Goal: Transaction & Acquisition: Purchase product/service

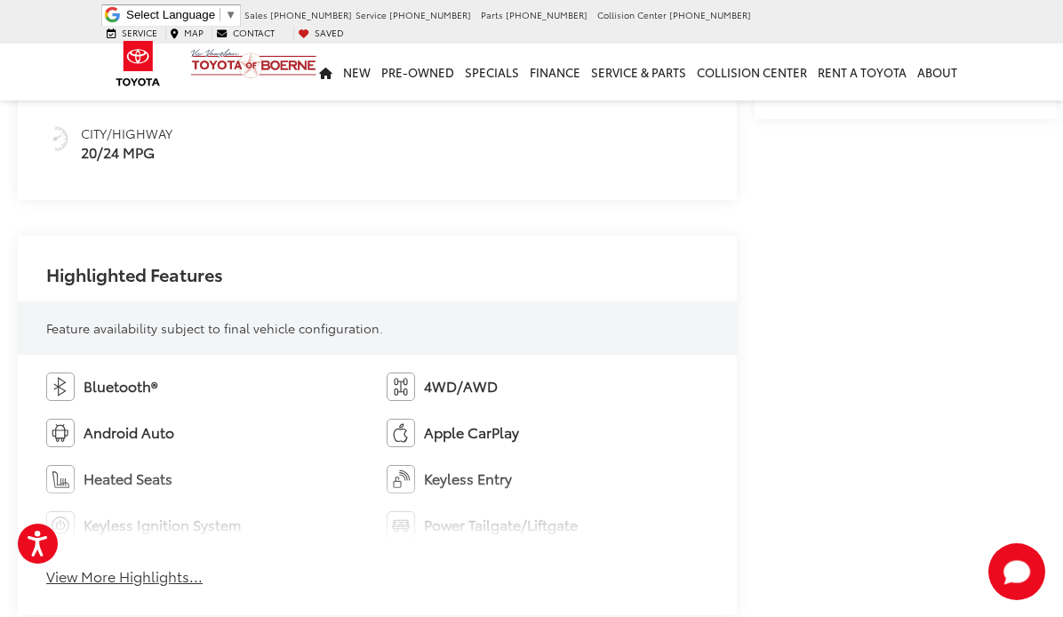
scroll to position [1067, 0]
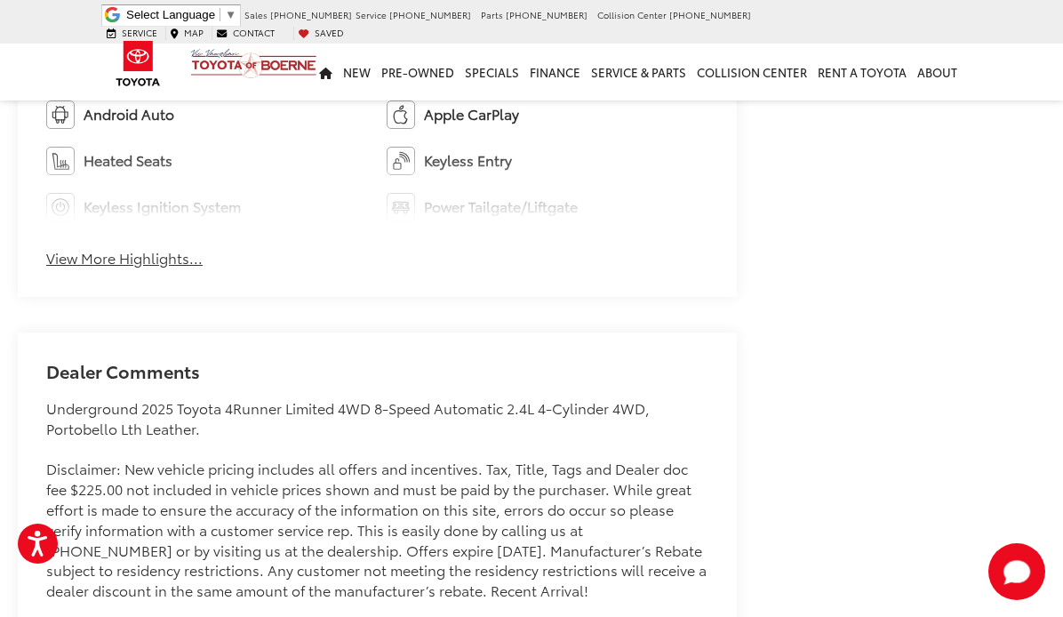
scroll to position [1245, 0]
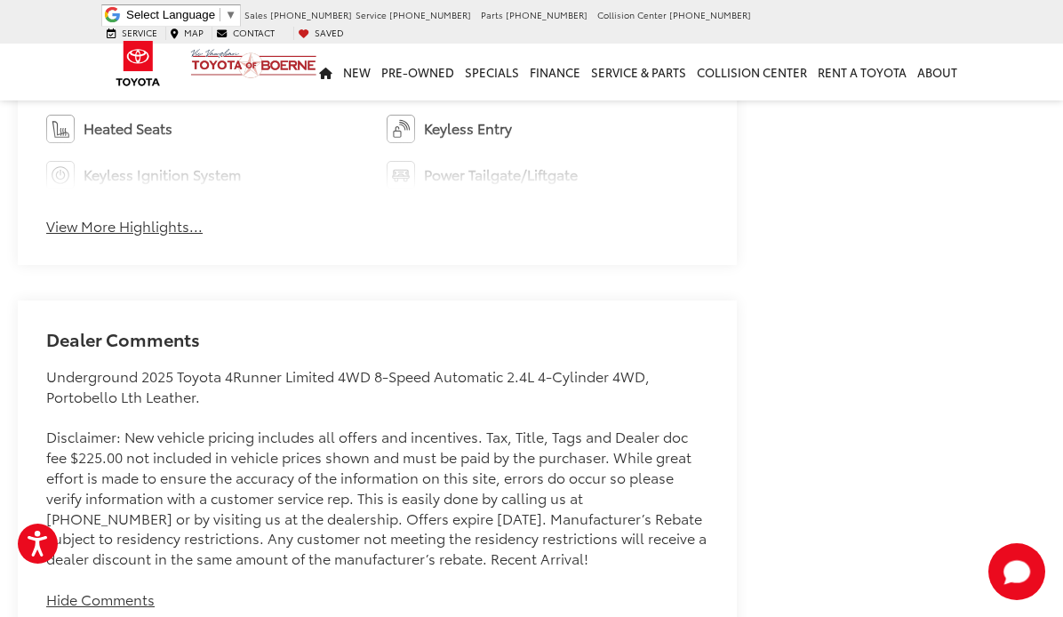
click at [121, 589] on button "Hide Comments" at bounding box center [100, 599] width 108 height 20
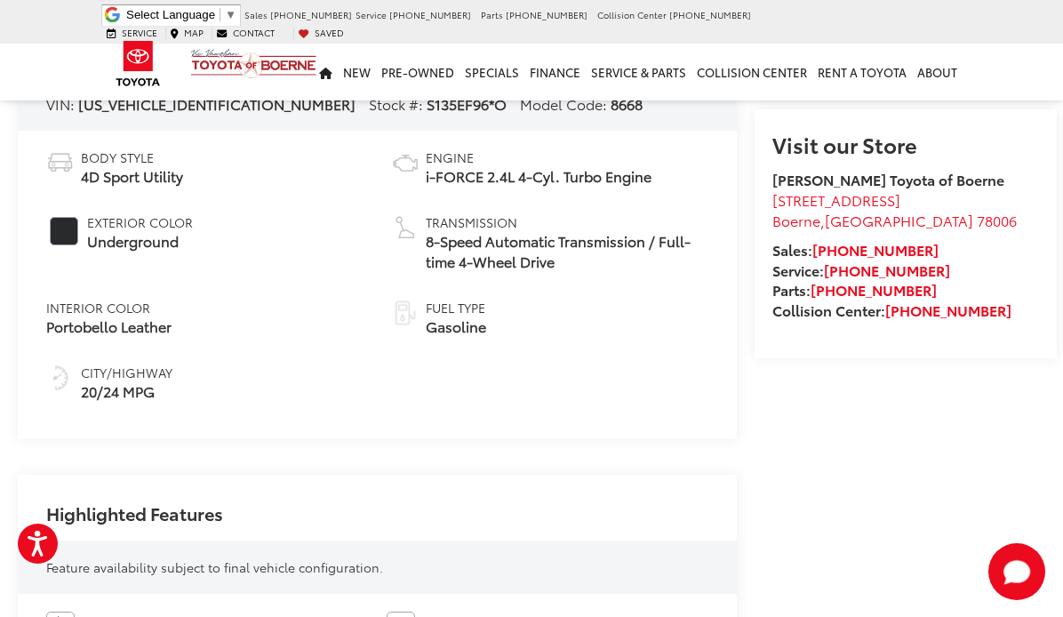
scroll to position [622, 0]
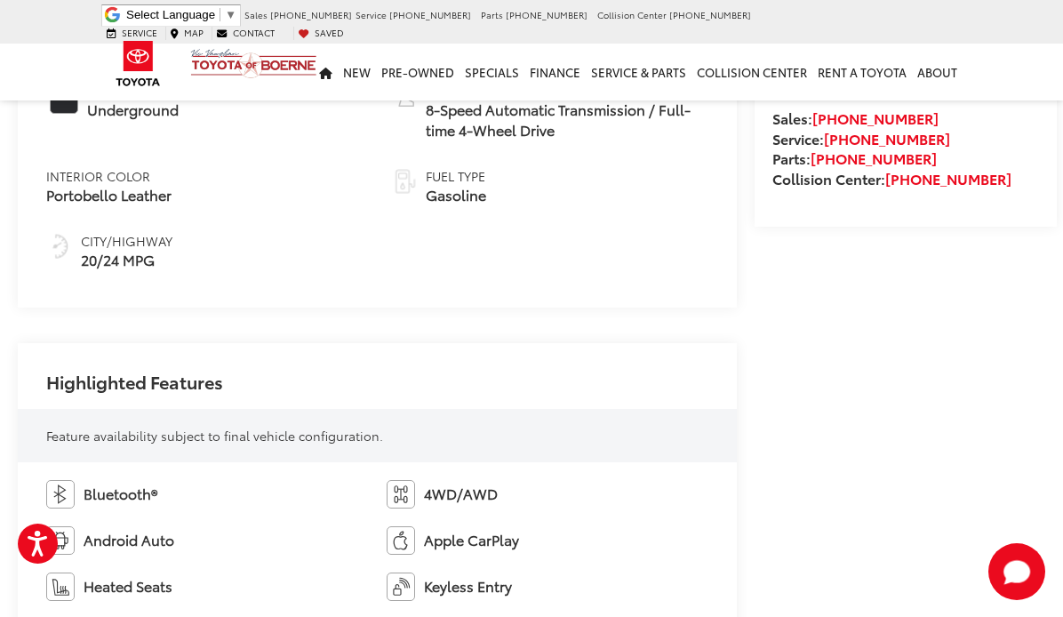
scroll to position [889, 0]
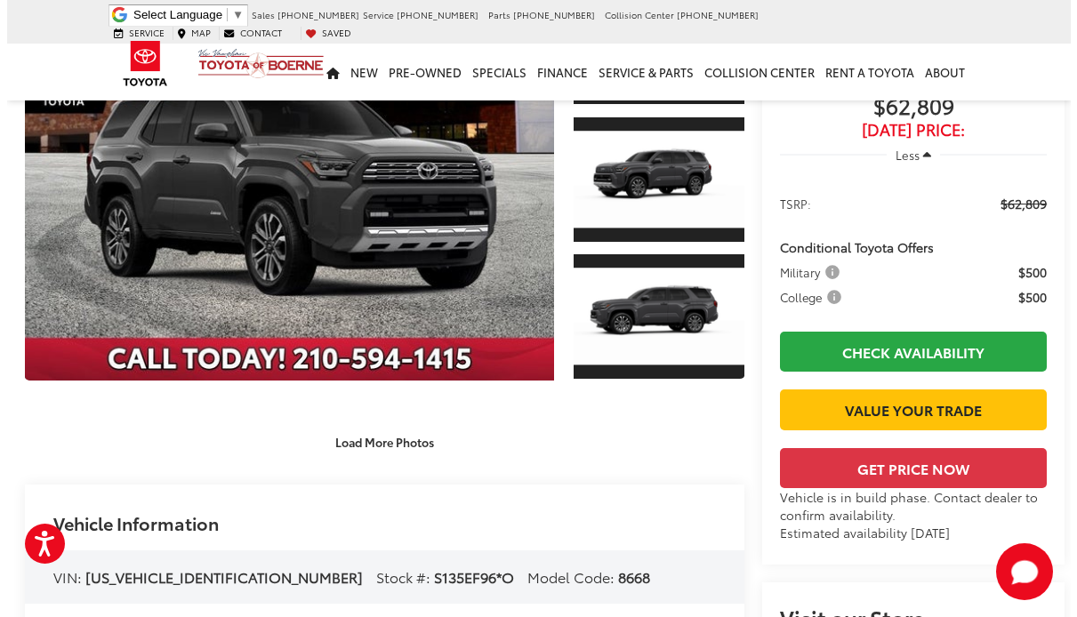
scroll to position [0, 0]
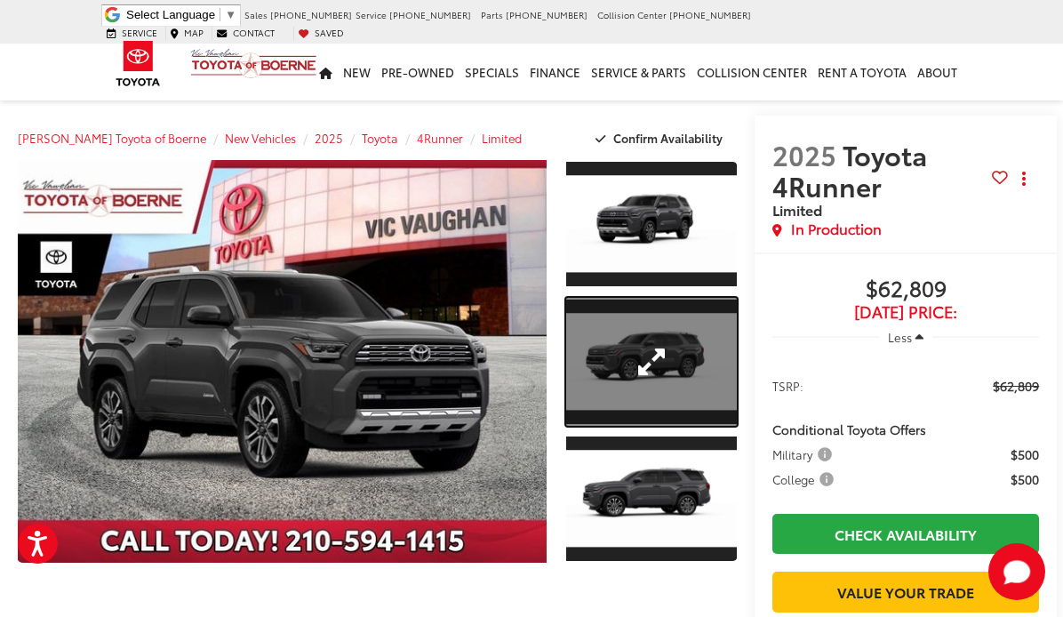
click at [619, 389] on link "Expand Photo 2" at bounding box center [651, 362] width 171 height 128
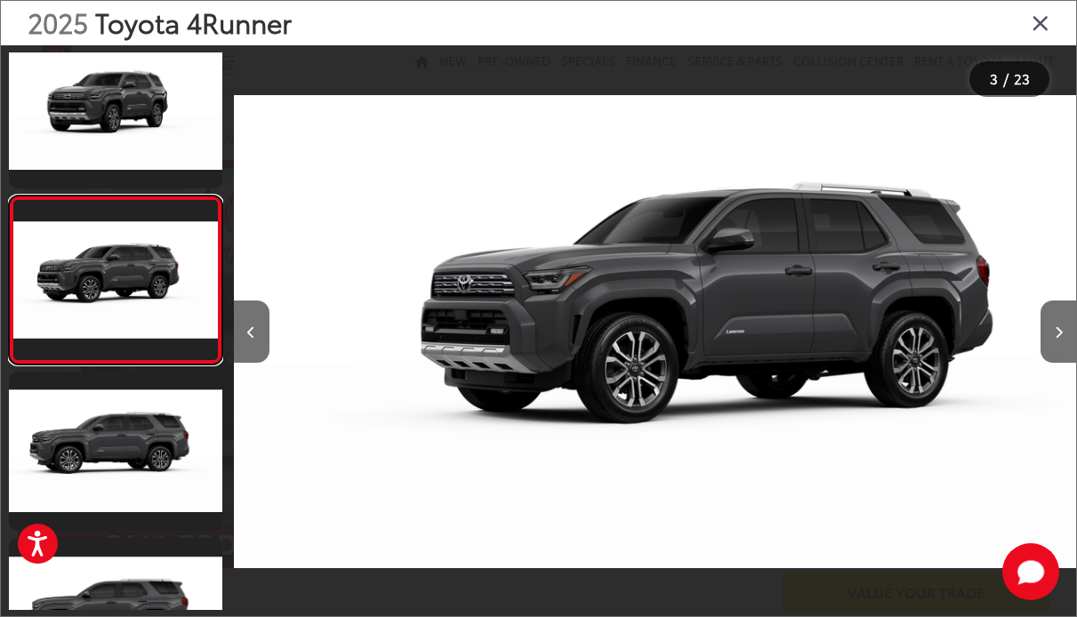
scroll to position [0, 1684]
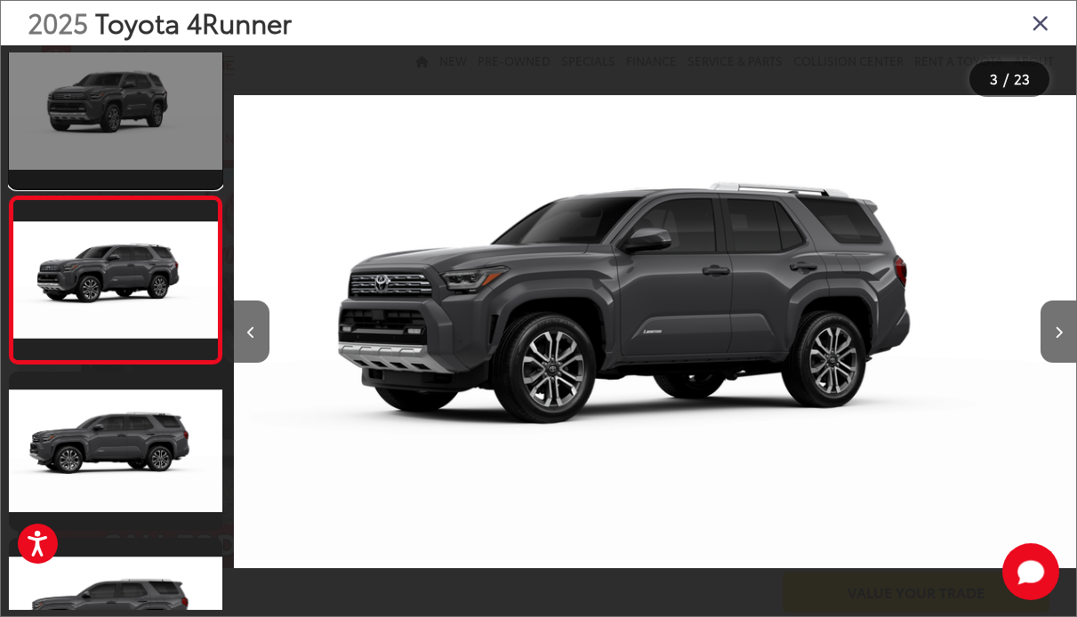
click at [147, 151] on link at bounding box center [115, 108] width 213 height 160
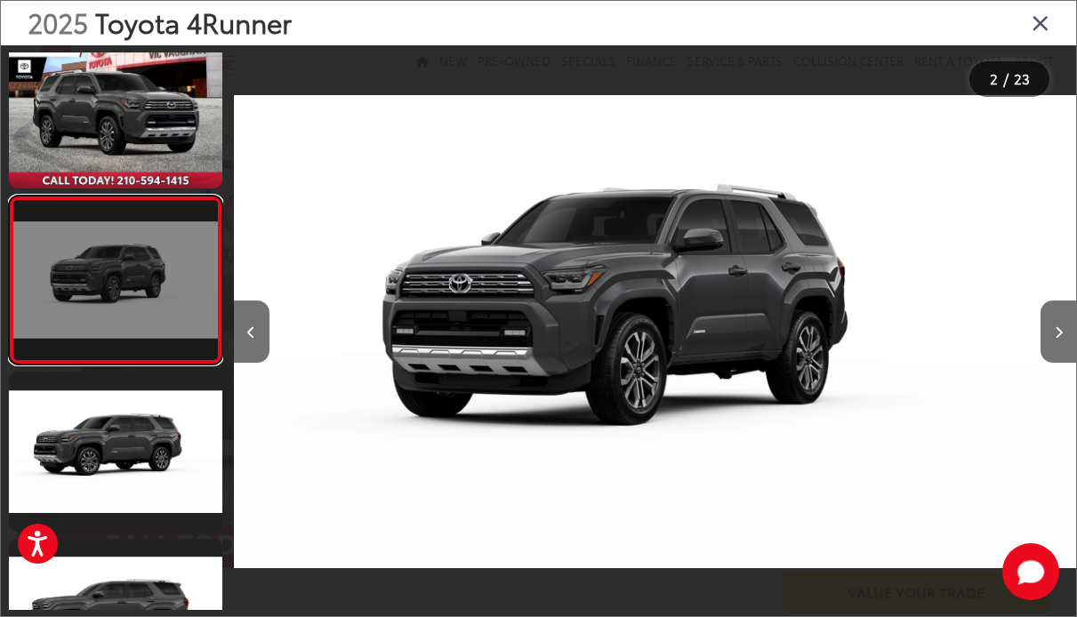
scroll to position [0, 842]
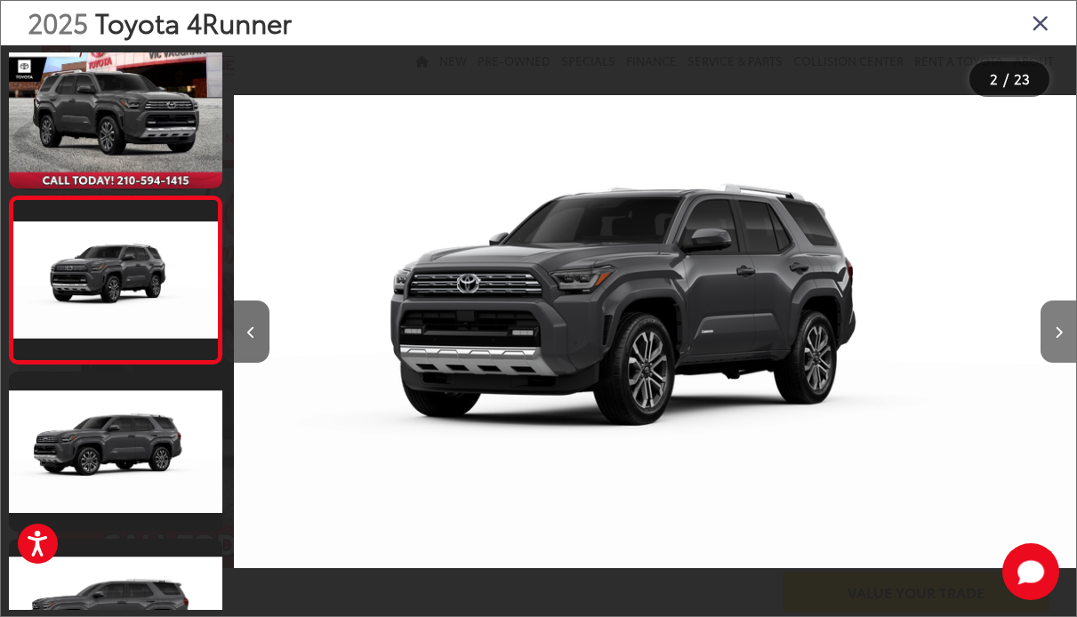
click at [1061, 335] on icon "Next image" at bounding box center [1058, 332] width 8 height 12
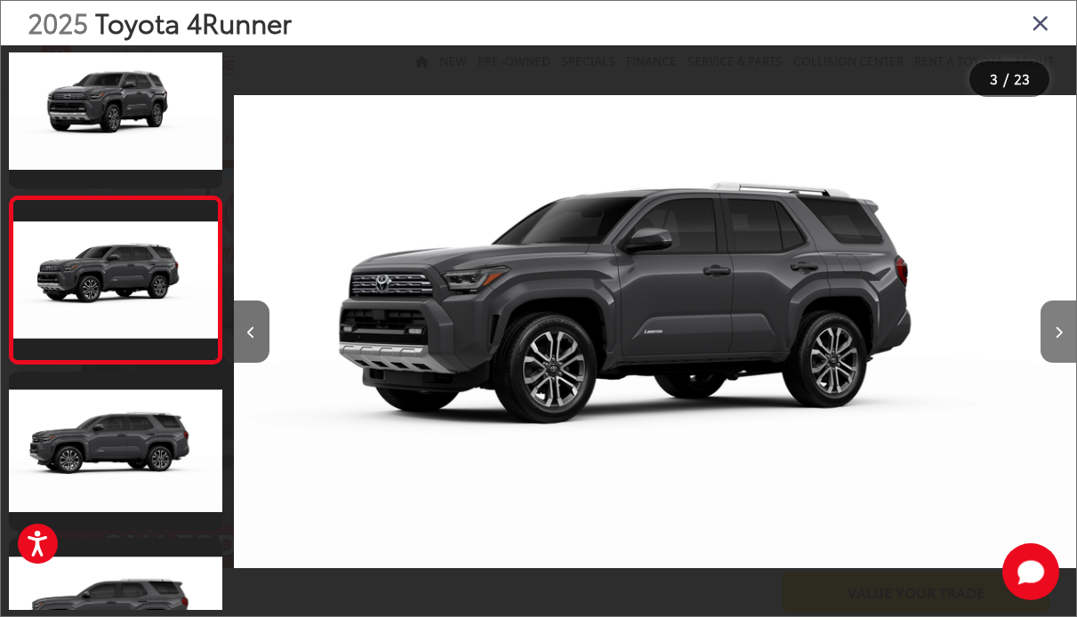
scroll to position [0, 1684]
click at [1061, 335] on icon "Next image" at bounding box center [1058, 332] width 8 height 12
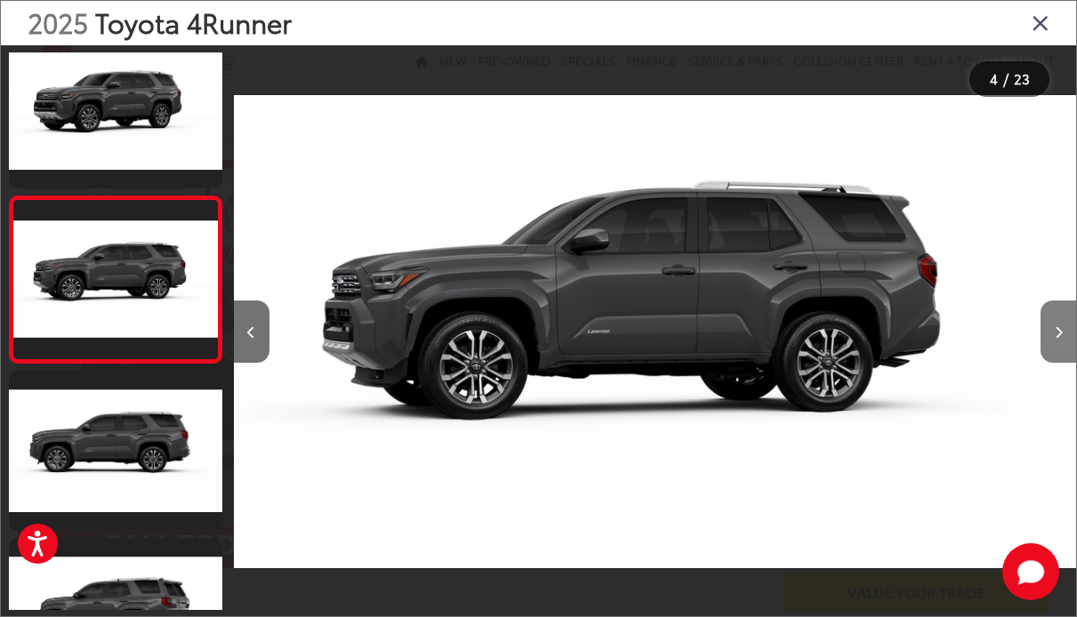
scroll to position [0, 2527]
click at [1061, 335] on icon "Next image" at bounding box center [1058, 332] width 8 height 12
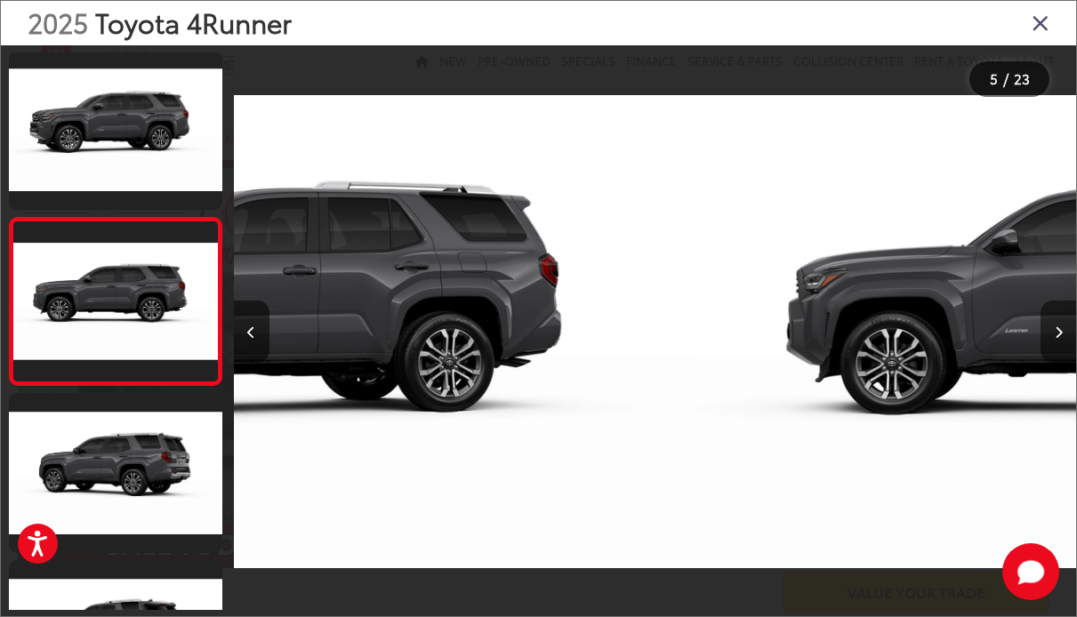
scroll to position [525, 0]
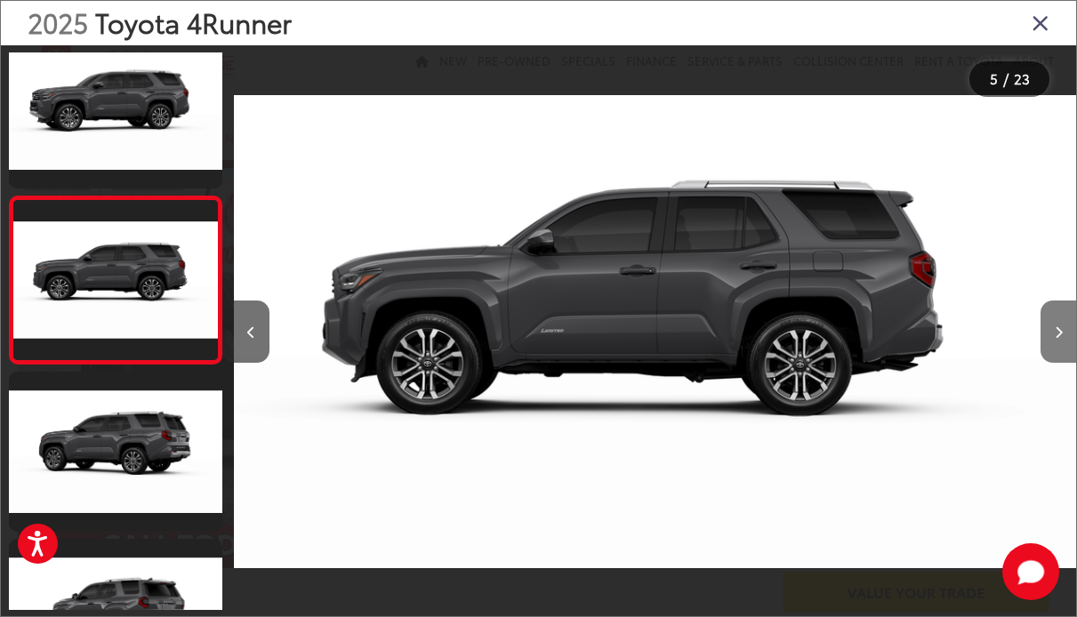
click at [1061, 335] on icon "Next image" at bounding box center [1058, 332] width 8 height 12
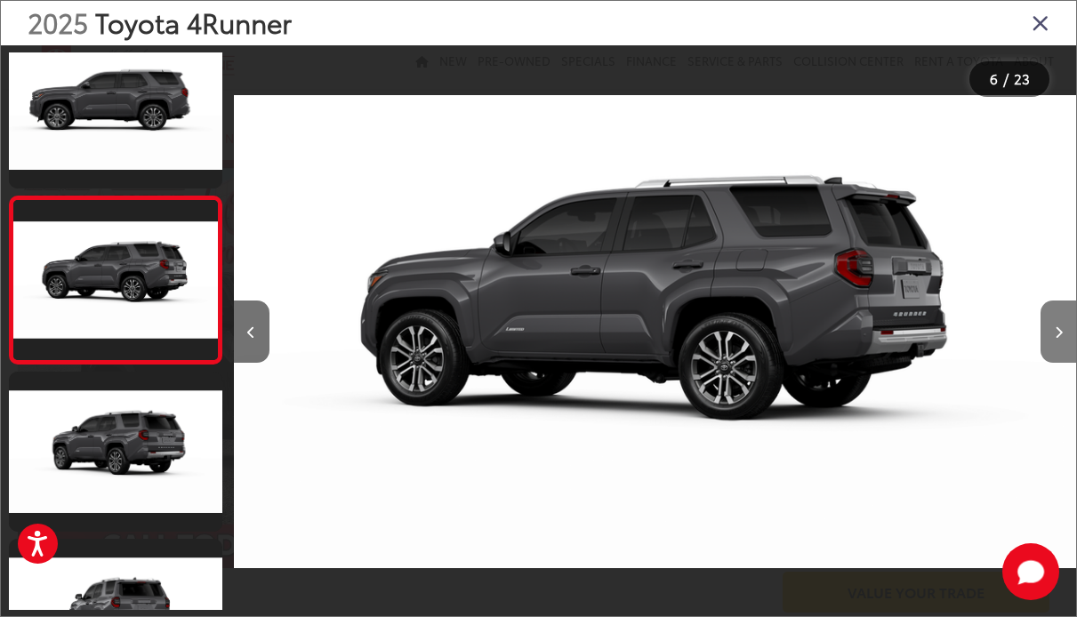
scroll to position [0, 0]
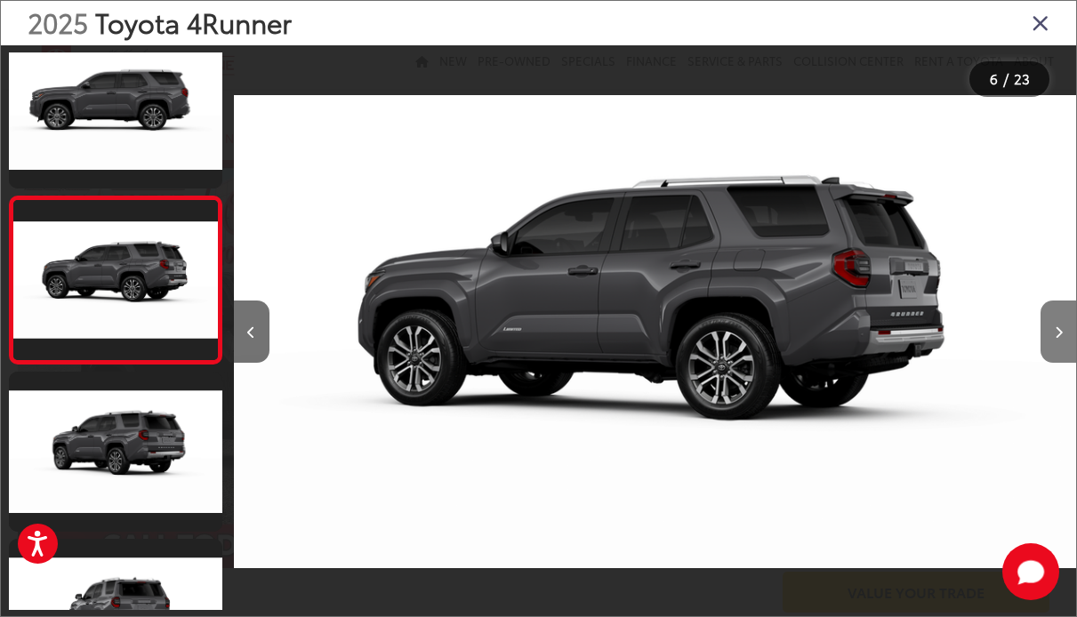
click at [1061, 335] on icon "Next image" at bounding box center [1058, 332] width 8 height 12
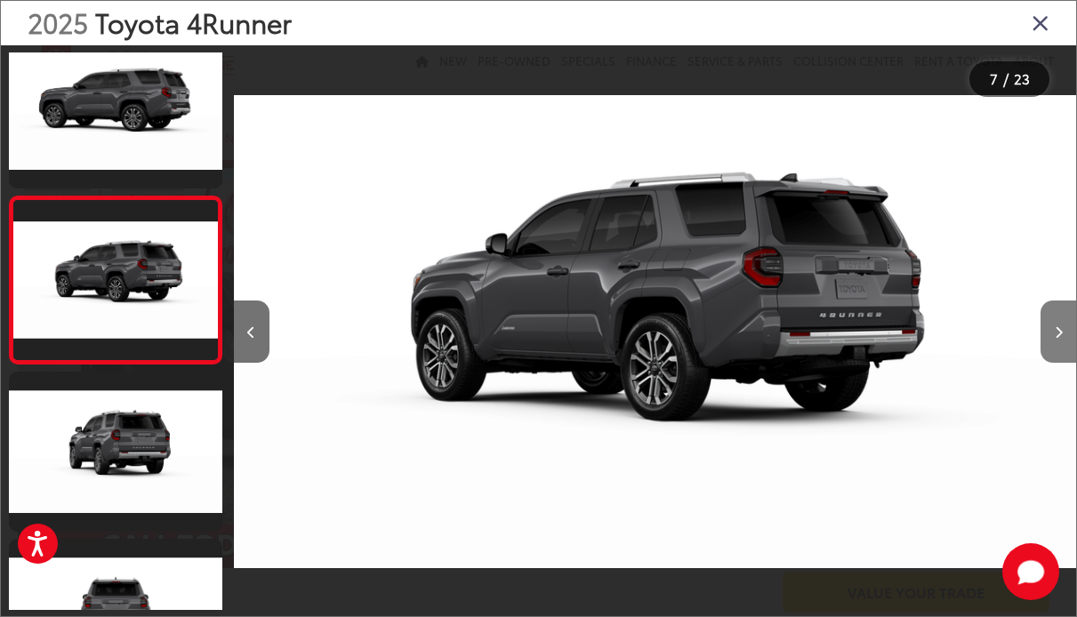
click at [1061, 335] on icon "Next image" at bounding box center [1058, 332] width 8 height 12
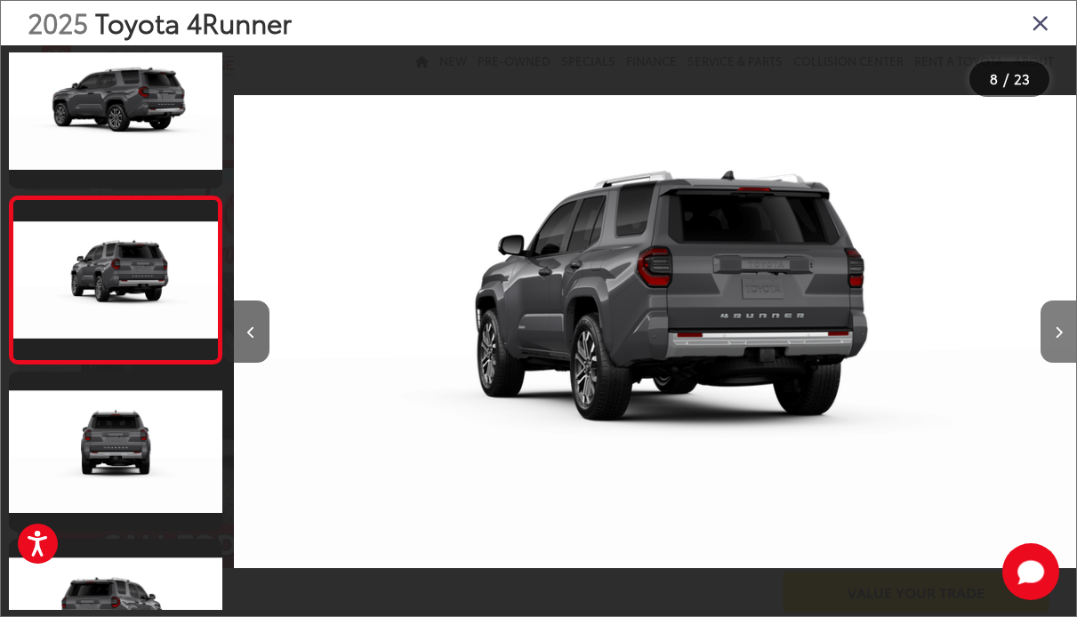
click at [1061, 335] on icon "Next image" at bounding box center [1058, 332] width 8 height 12
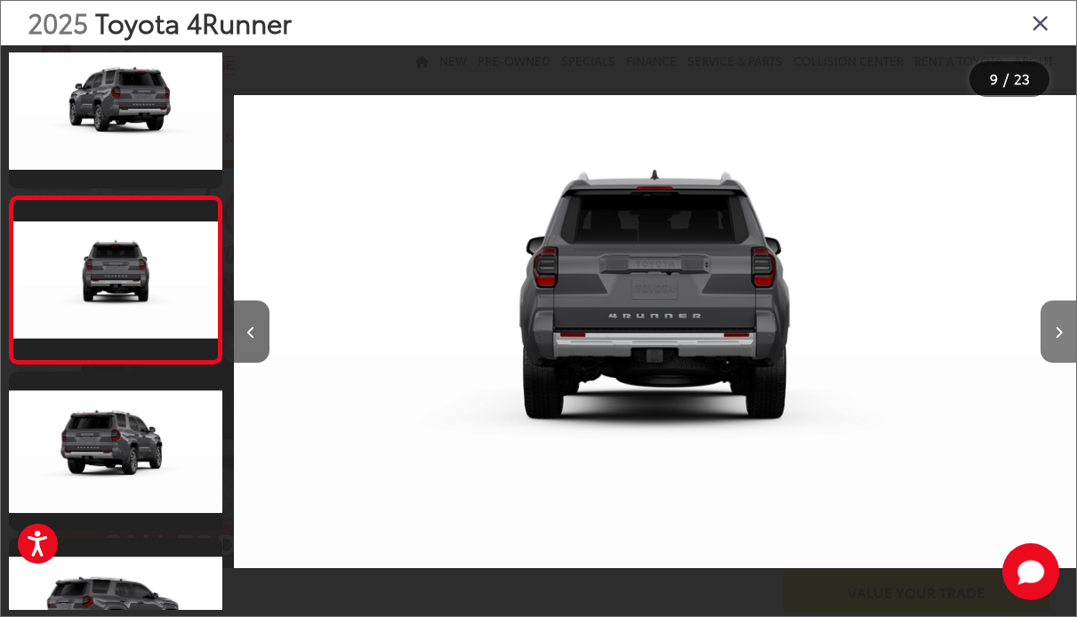
click at [1061, 328] on icon "Next image" at bounding box center [1058, 332] width 8 height 12
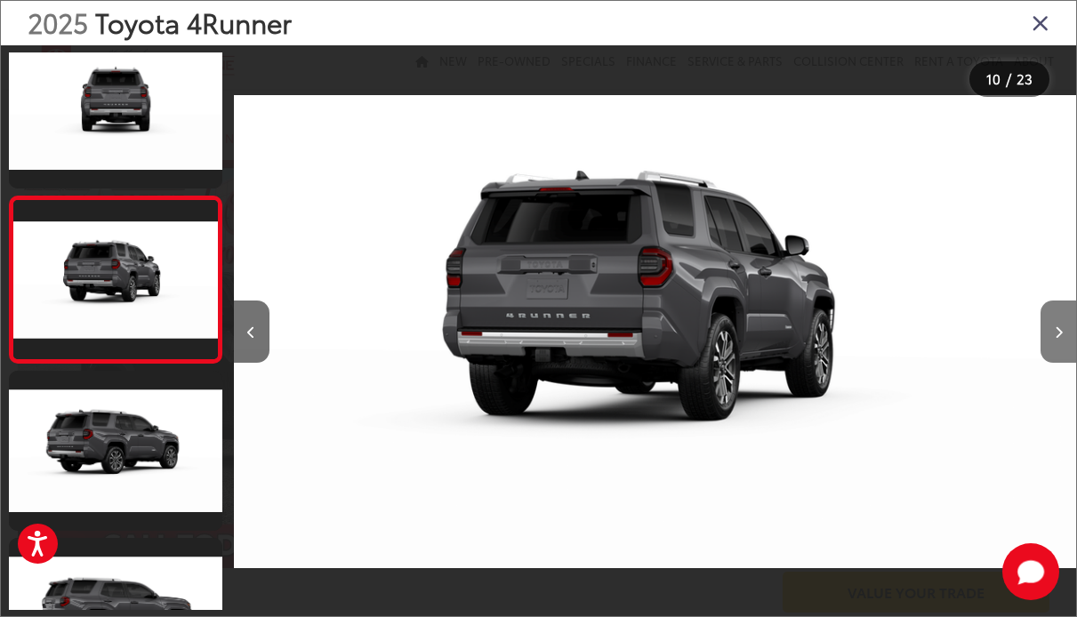
click at [1061, 328] on icon "Next image" at bounding box center [1058, 332] width 8 height 12
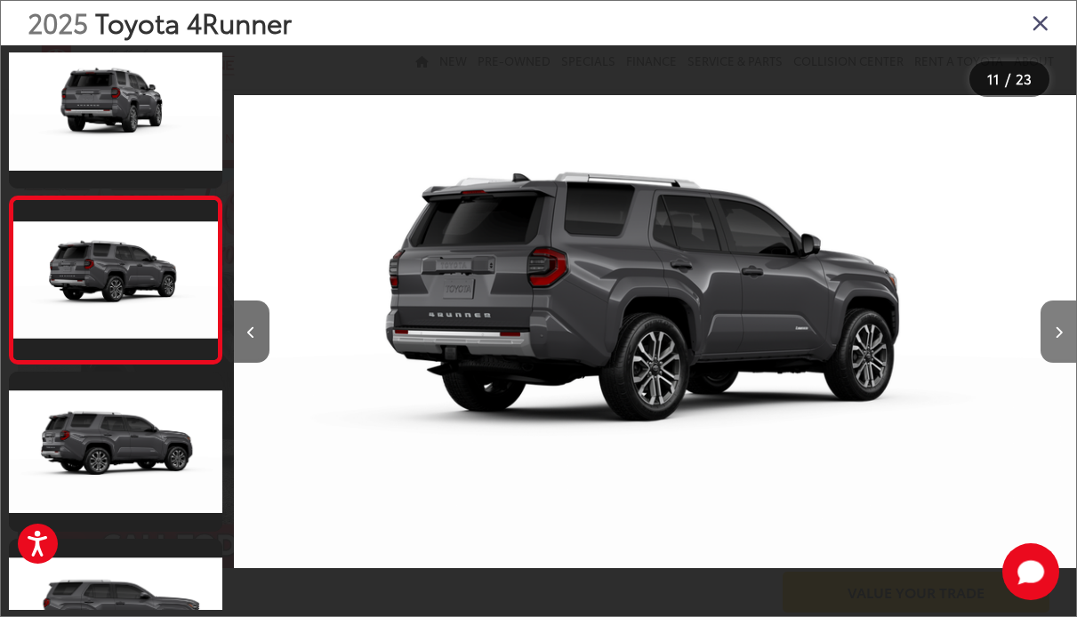
click at [1061, 328] on icon "Next image" at bounding box center [1058, 332] width 8 height 12
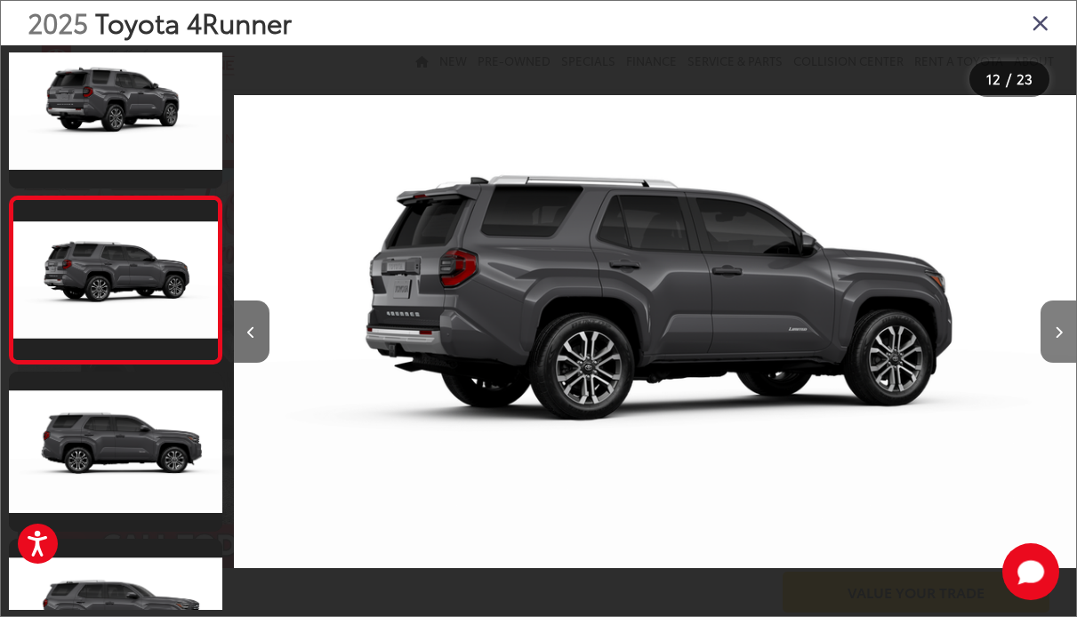
click at [1061, 328] on icon "Next image" at bounding box center [1058, 332] width 8 height 12
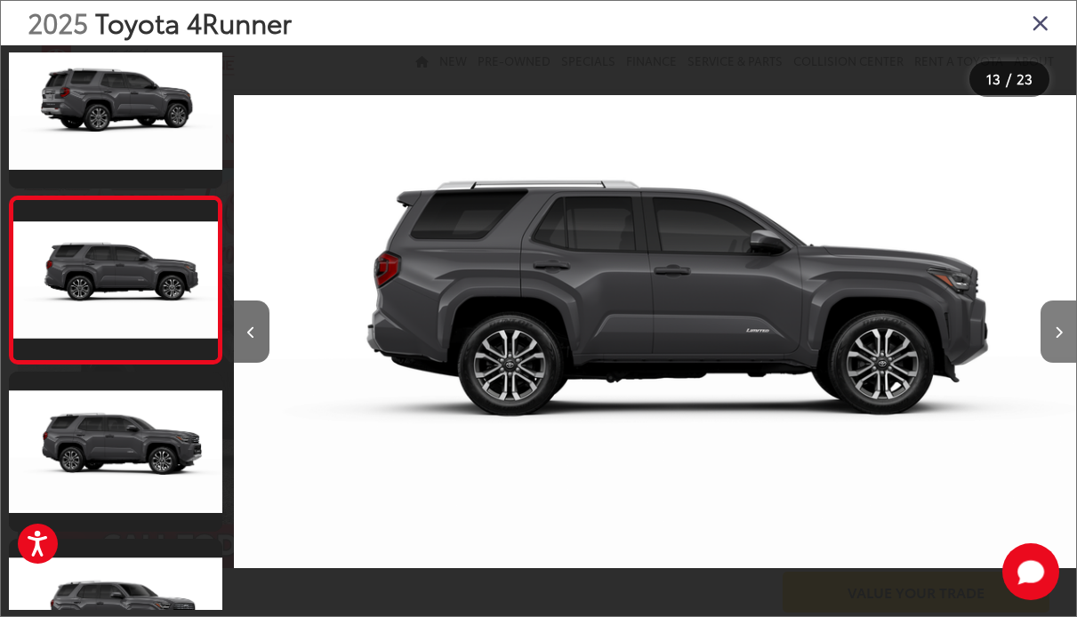
click at [1061, 328] on icon "Next image" at bounding box center [1058, 332] width 8 height 12
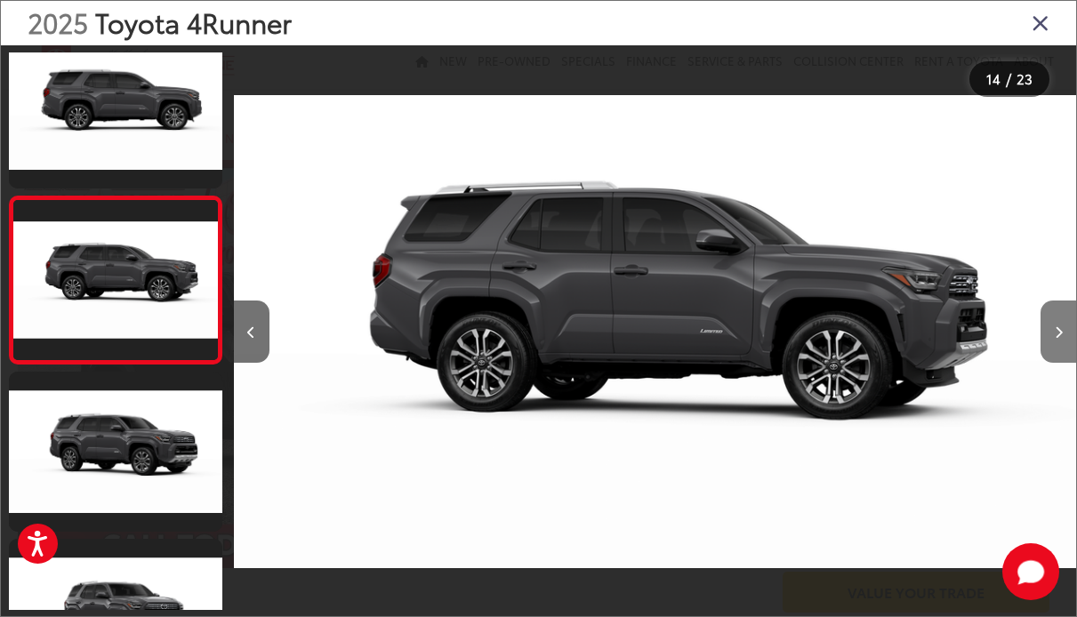
click at [1061, 328] on icon "Next image" at bounding box center [1058, 332] width 8 height 12
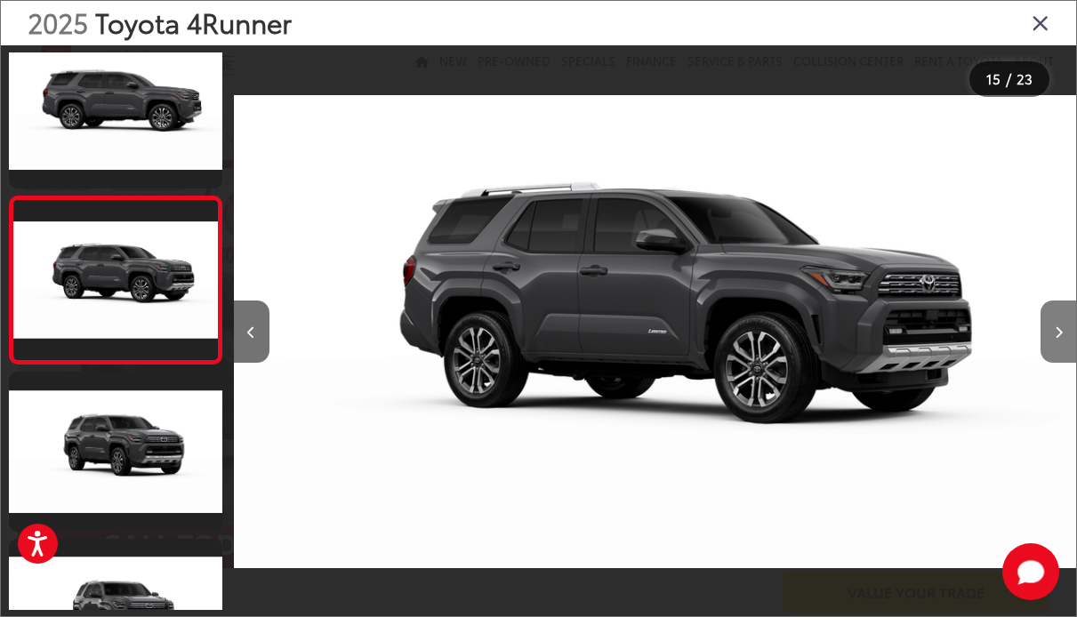
click at [1061, 328] on icon "Next image" at bounding box center [1058, 332] width 8 height 12
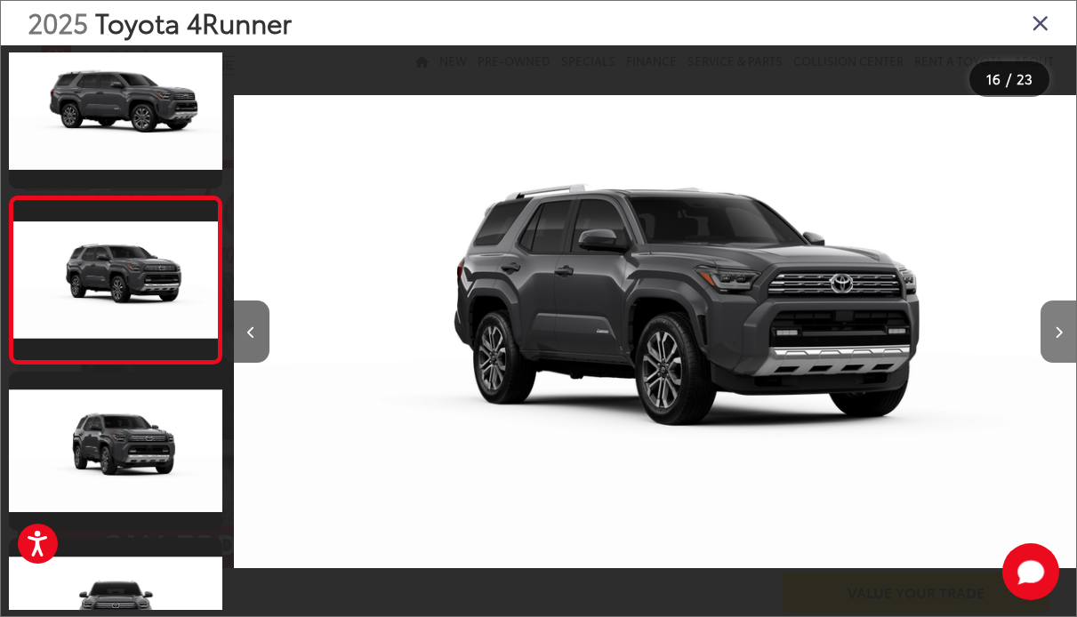
click at [1061, 328] on icon "Next image" at bounding box center [1058, 332] width 8 height 12
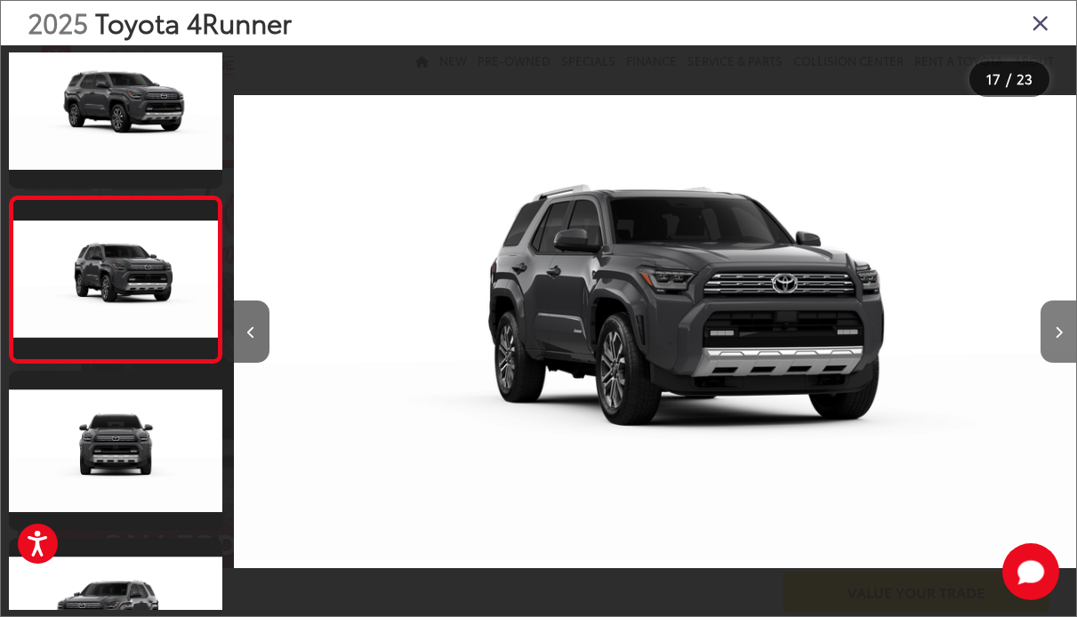
click at [1061, 328] on icon "Next image" at bounding box center [1058, 332] width 8 height 12
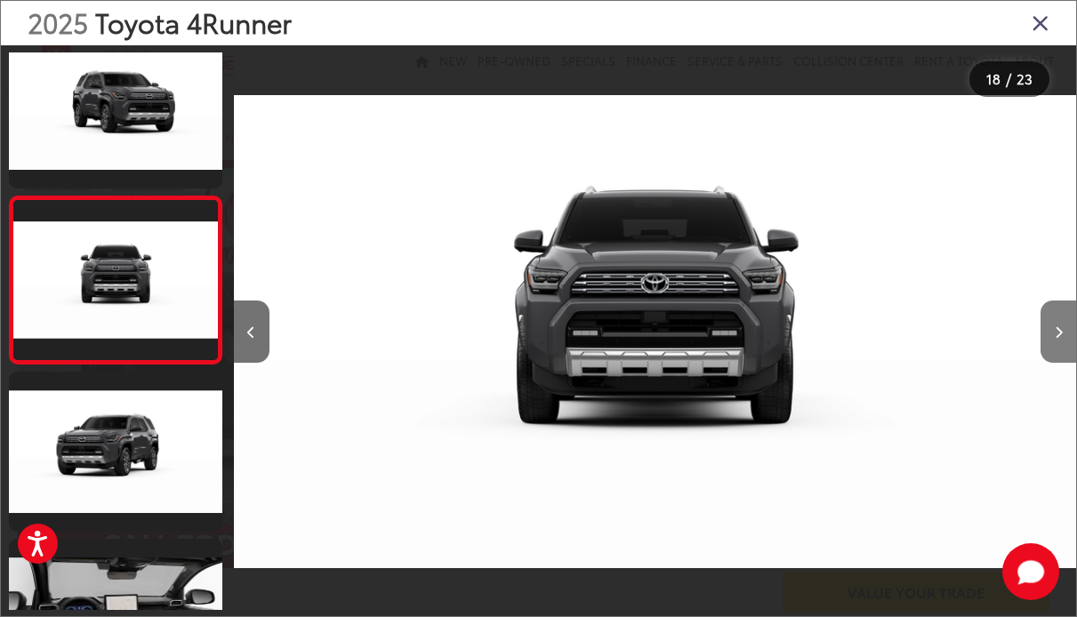
click at [1061, 328] on icon "Next image" at bounding box center [1058, 332] width 8 height 12
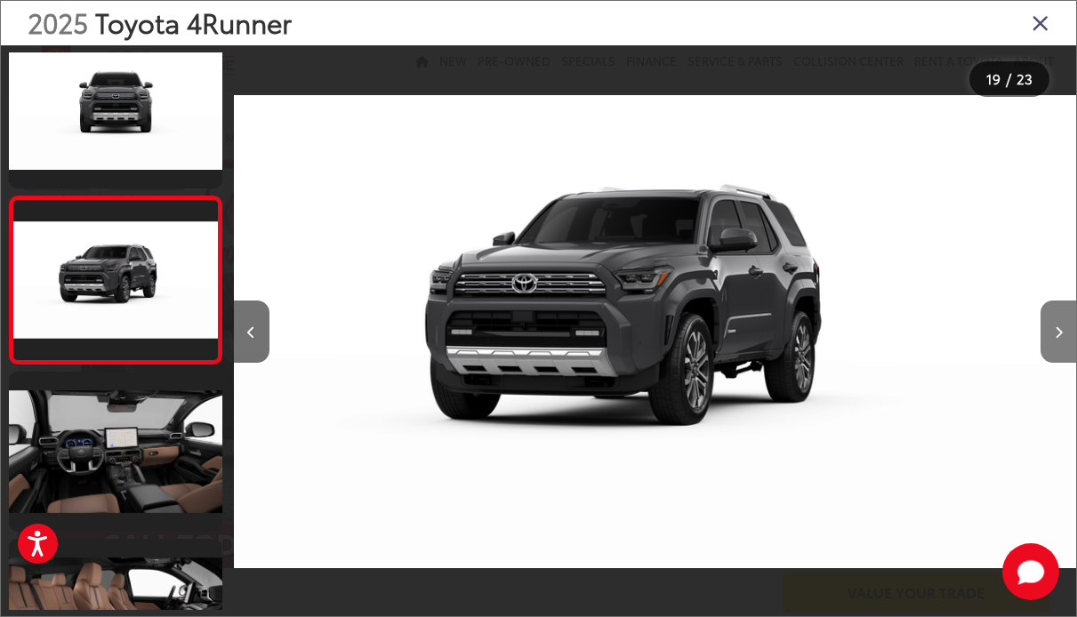
click at [1061, 328] on icon "Next image" at bounding box center [1058, 332] width 8 height 12
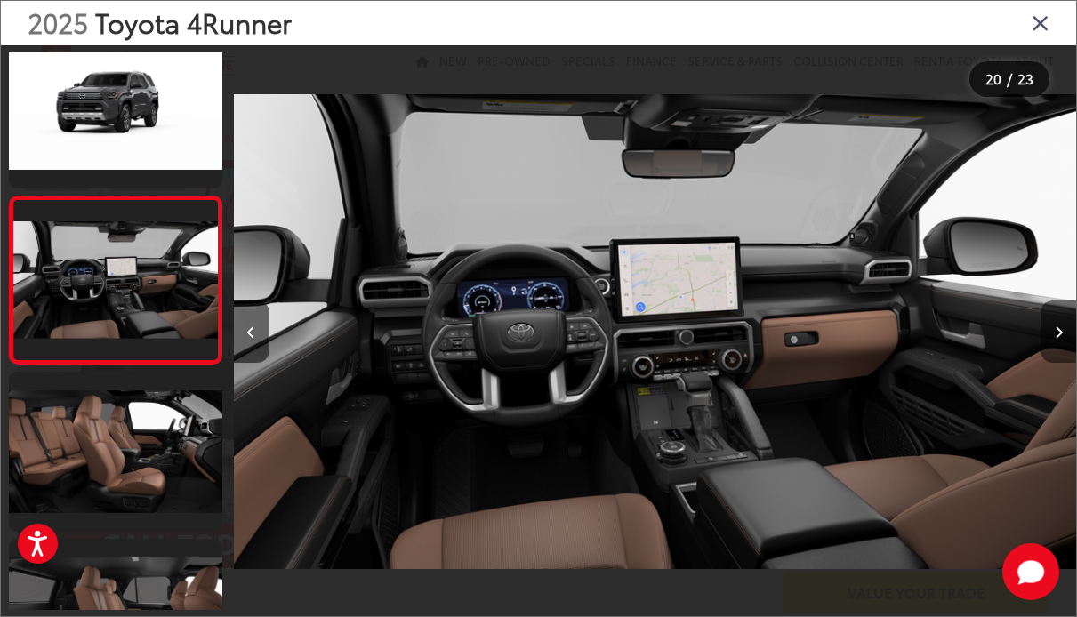
click at [1061, 328] on icon "Next image" at bounding box center [1058, 332] width 8 height 12
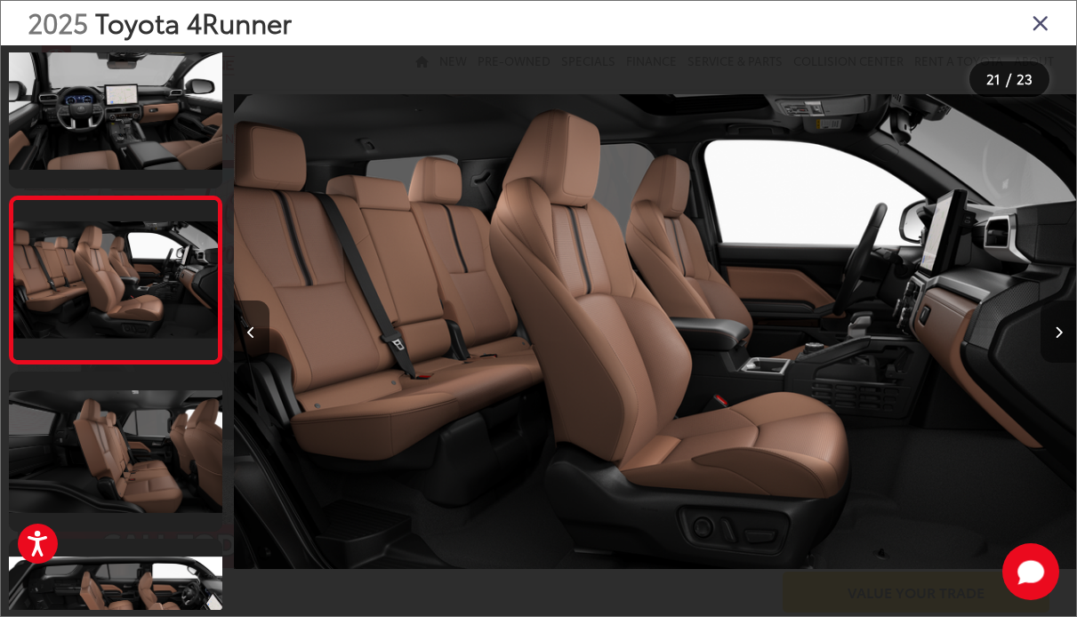
click at [1061, 328] on icon "Next image" at bounding box center [1058, 332] width 8 height 12
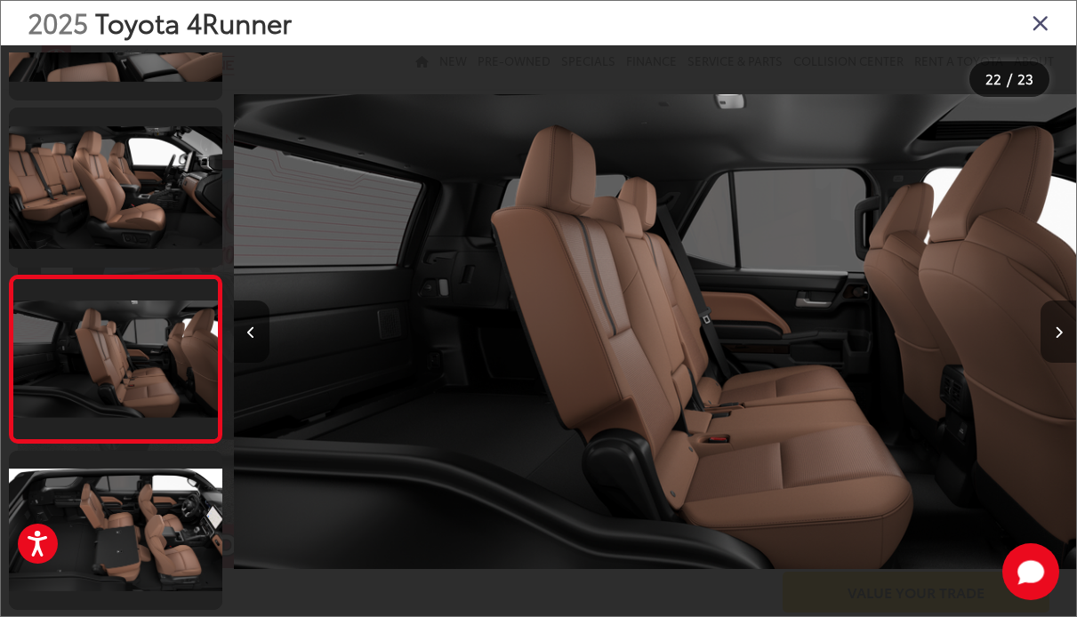
click at [1061, 328] on icon "Next image" at bounding box center [1058, 332] width 8 height 12
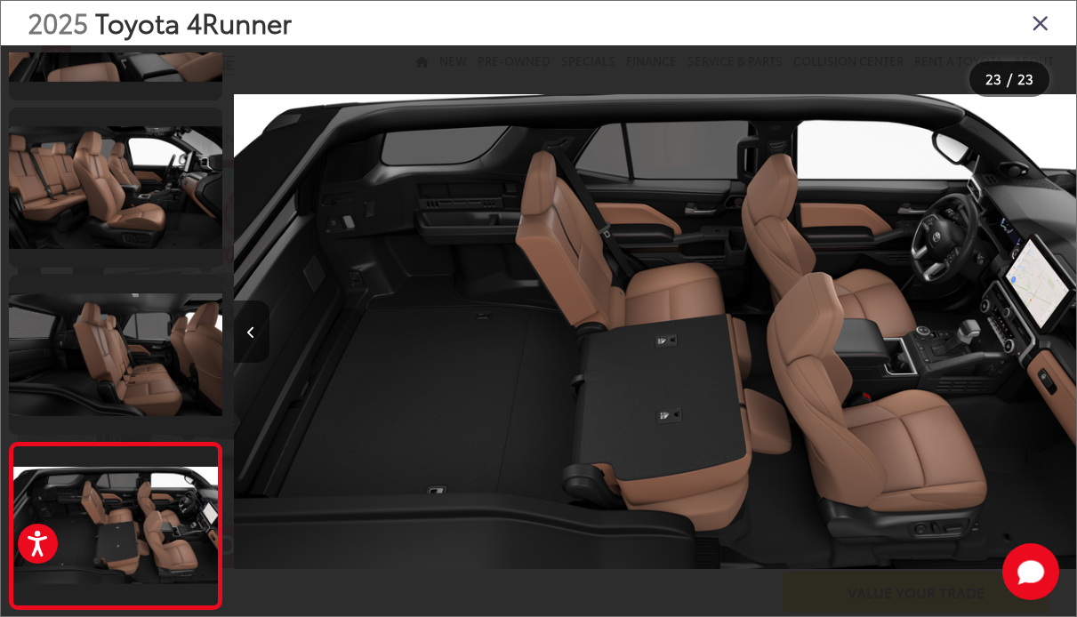
click at [1037, 18] on icon "Close gallery" at bounding box center [1040, 22] width 18 height 23
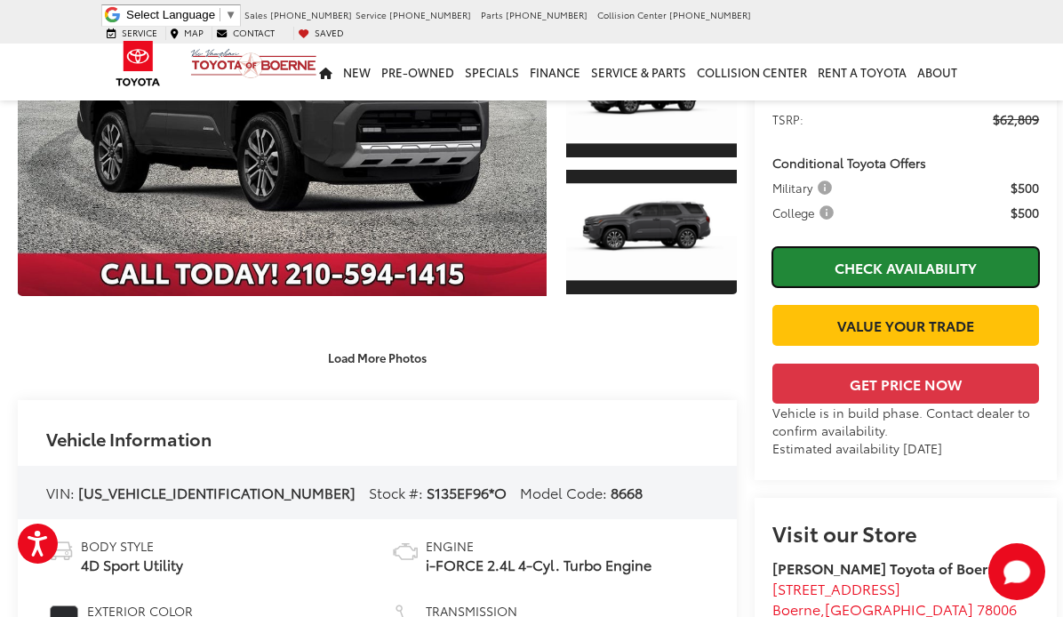
click at [901, 266] on link "Check Availability" at bounding box center [906, 267] width 267 height 40
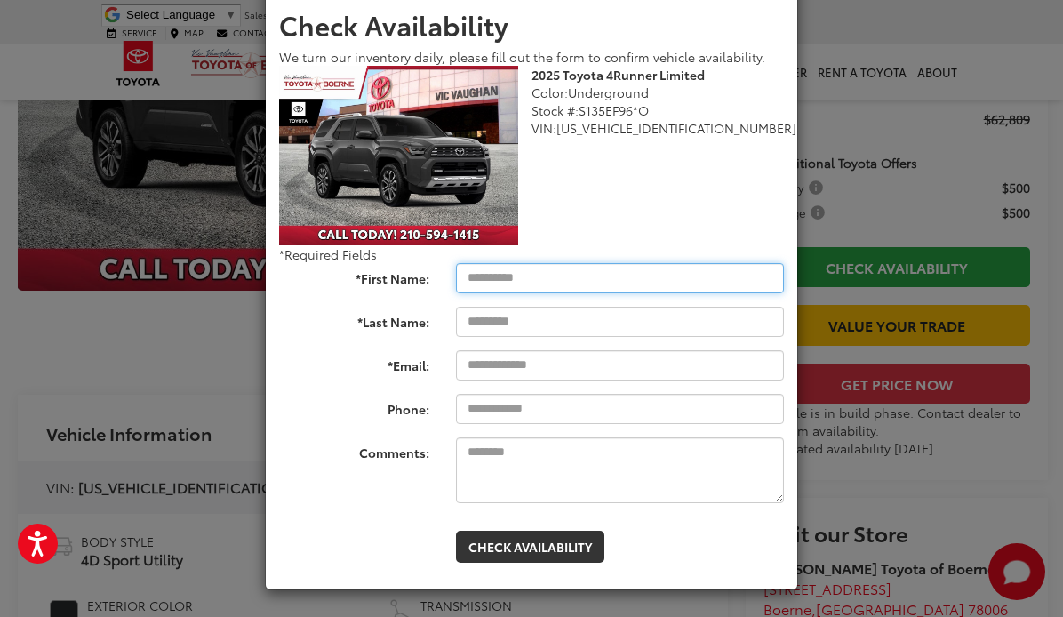
click at [472, 274] on input "*First Name:" at bounding box center [620, 278] width 328 height 30
type input "****"
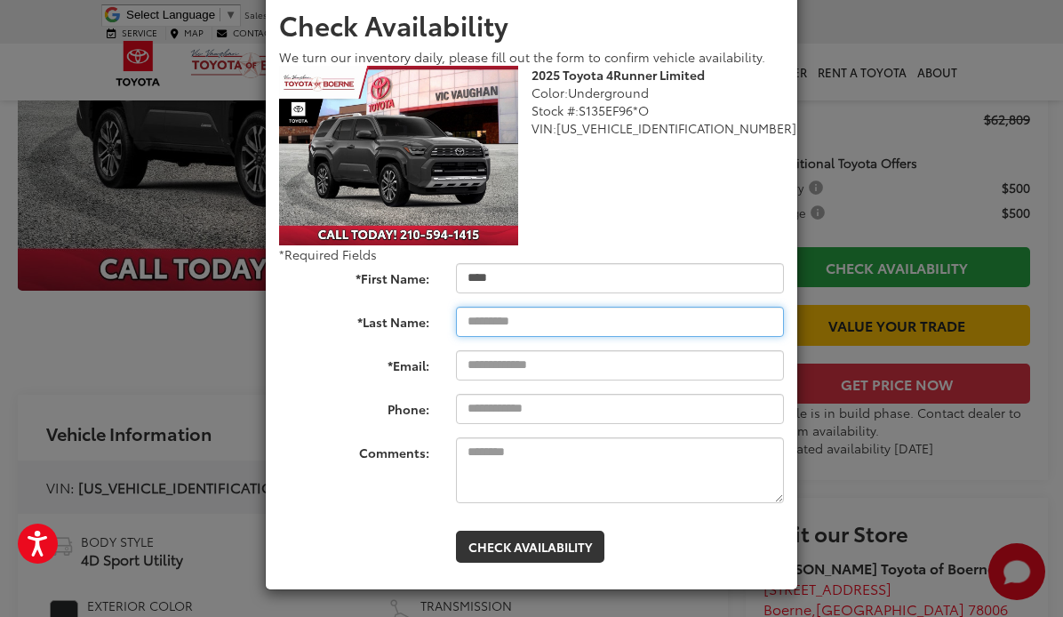
click at [493, 320] on input "*Last Name:" at bounding box center [620, 322] width 328 height 30
type input "*******"
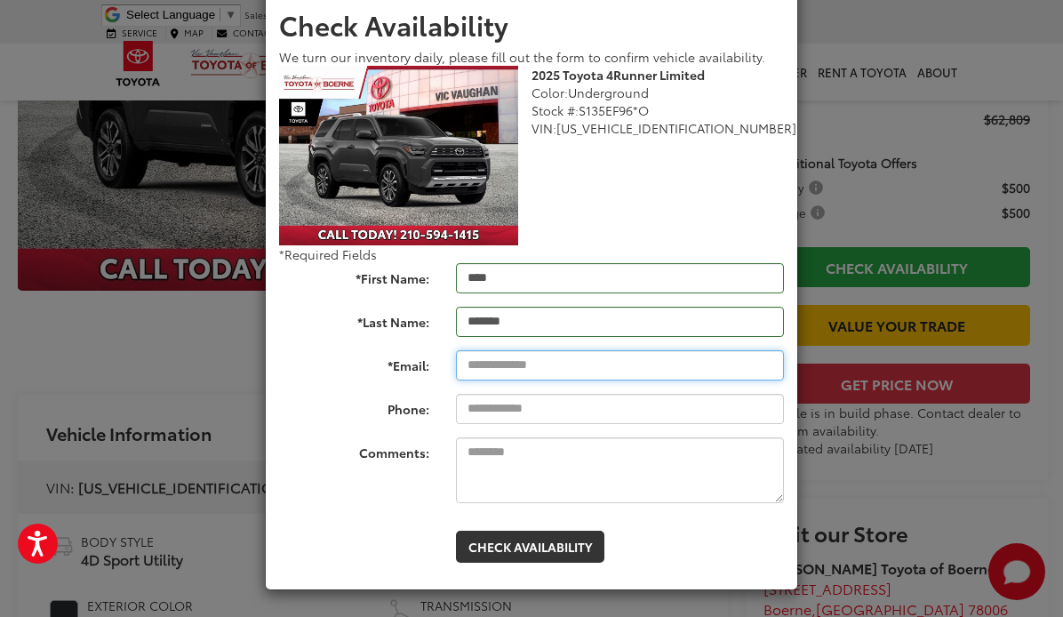
click at [489, 362] on input "*Email:" at bounding box center [620, 365] width 328 height 30
type input "**********"
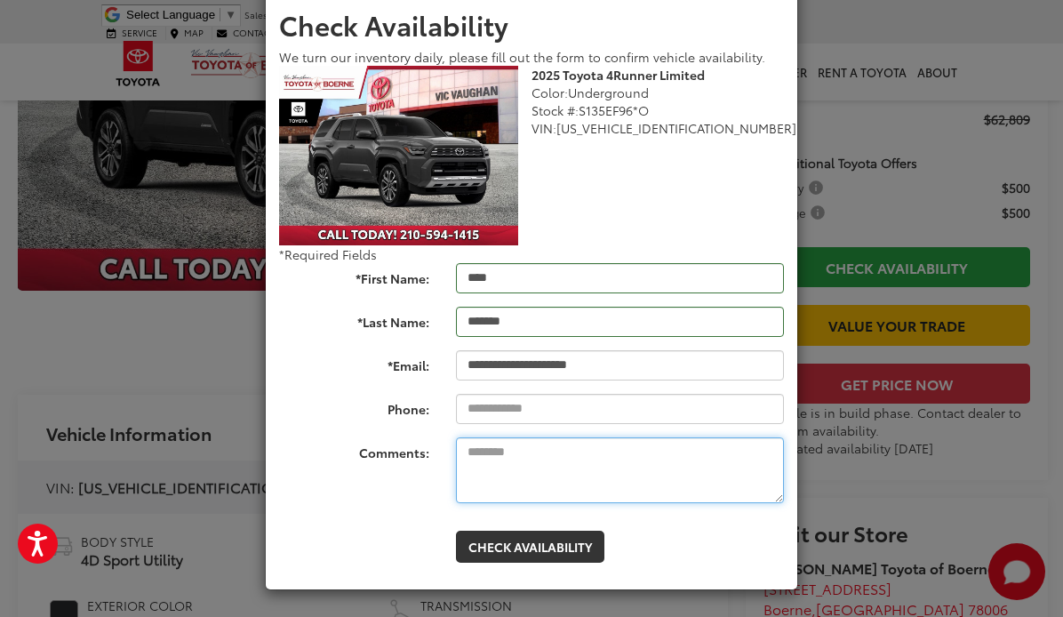
click at [464, 462] on textarea "Comments:" at bounding box center [620, 470] width 328 height 66
type textarea "*"
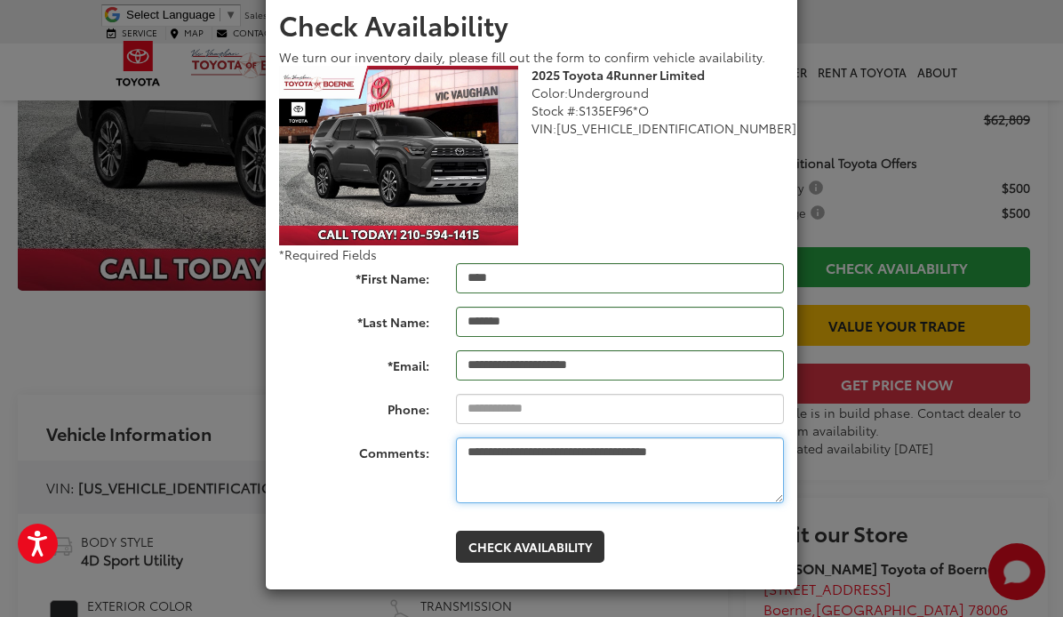
click at [693, 454] on textarea "**********" at bounding box center [620, 470] width 328 height 66
click at [582, 453] on textarea "**********" at bounding box center [620, 470] width 328 height 66
click at [577, 453] on textarea "**********" at bounding box center [620, 470] width 328 height 66
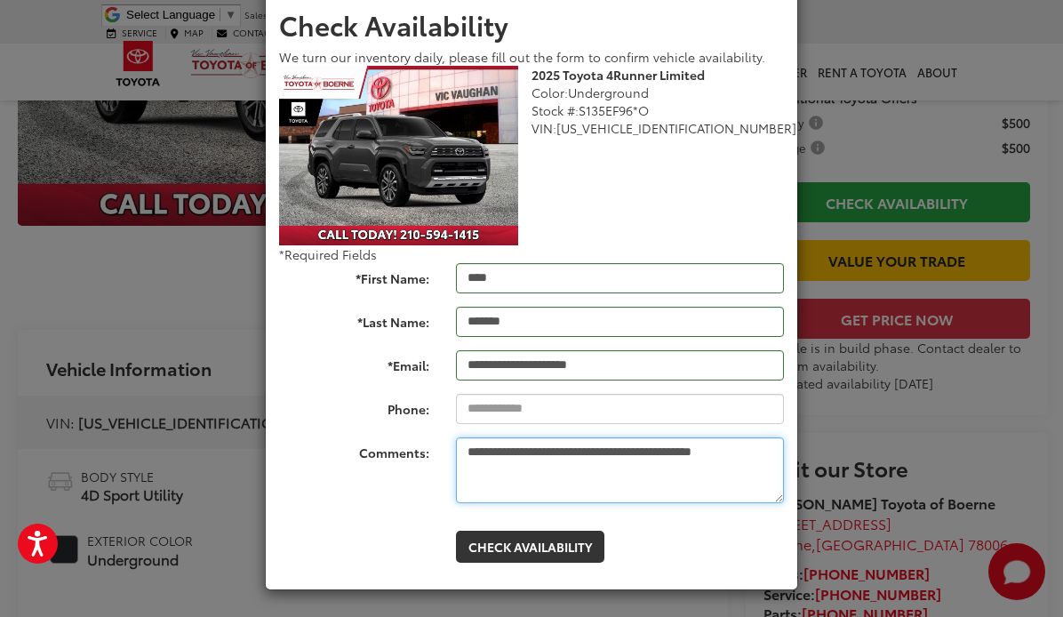
scroll to position [445, 0]
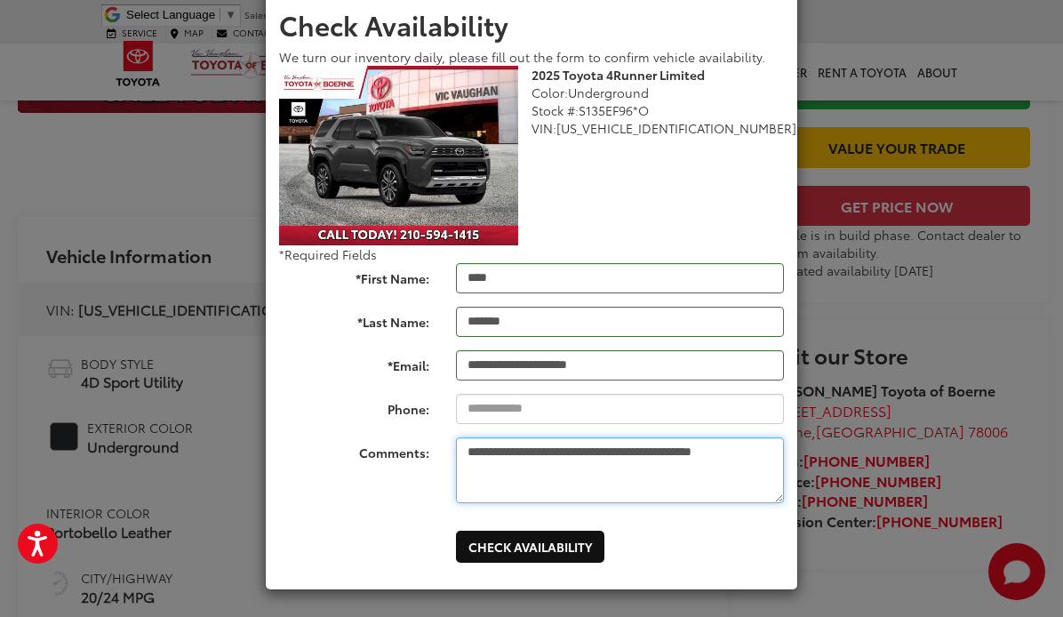
type textarea "**********"
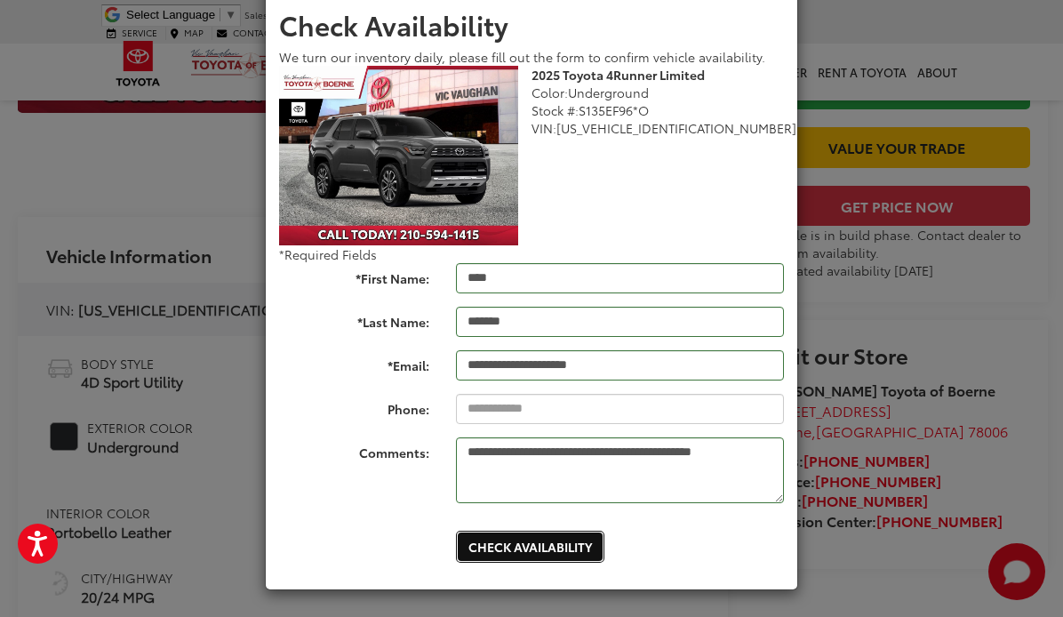
click at [533, 543] on button "Check Availability" at bounding box center [530, 547] width 148 height 32
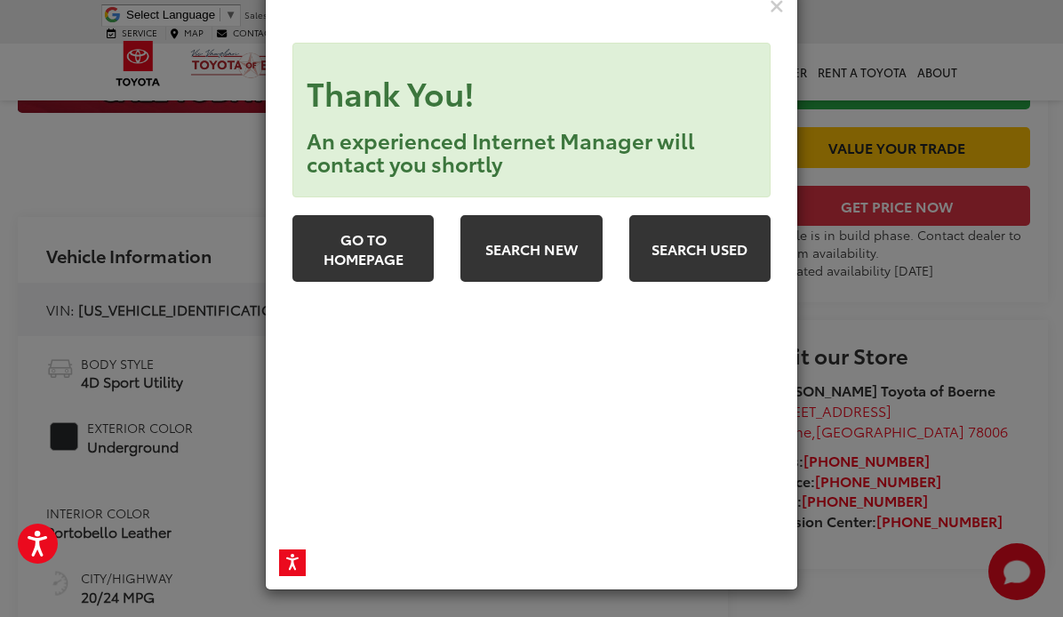
scroll to position [0, 0]
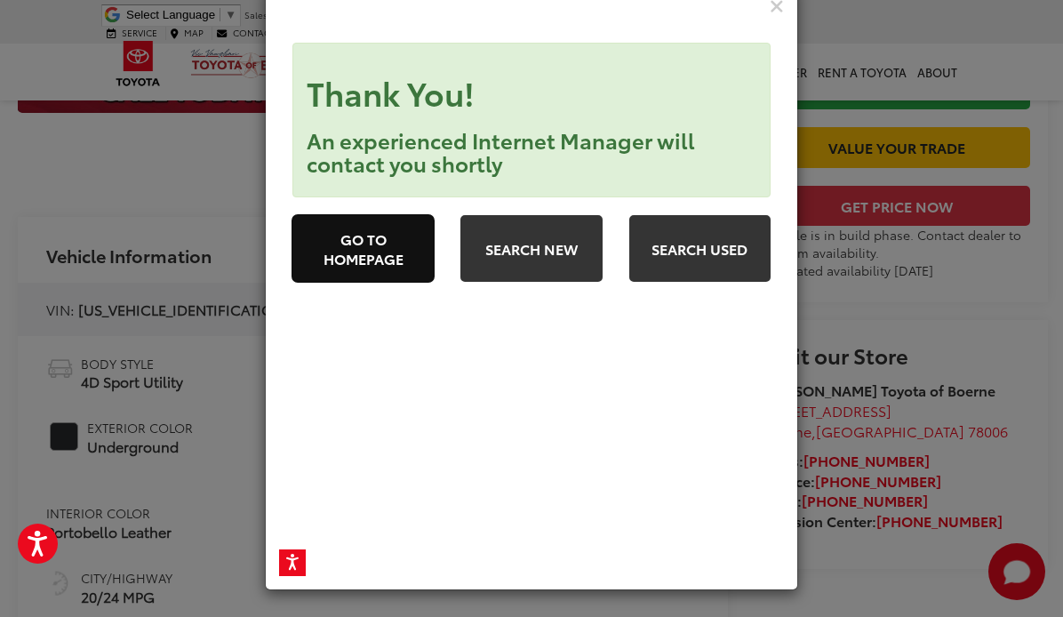
click at [370, 241] on link "Go to Homepage" at bounding box center [362, 248] width 141 height 67
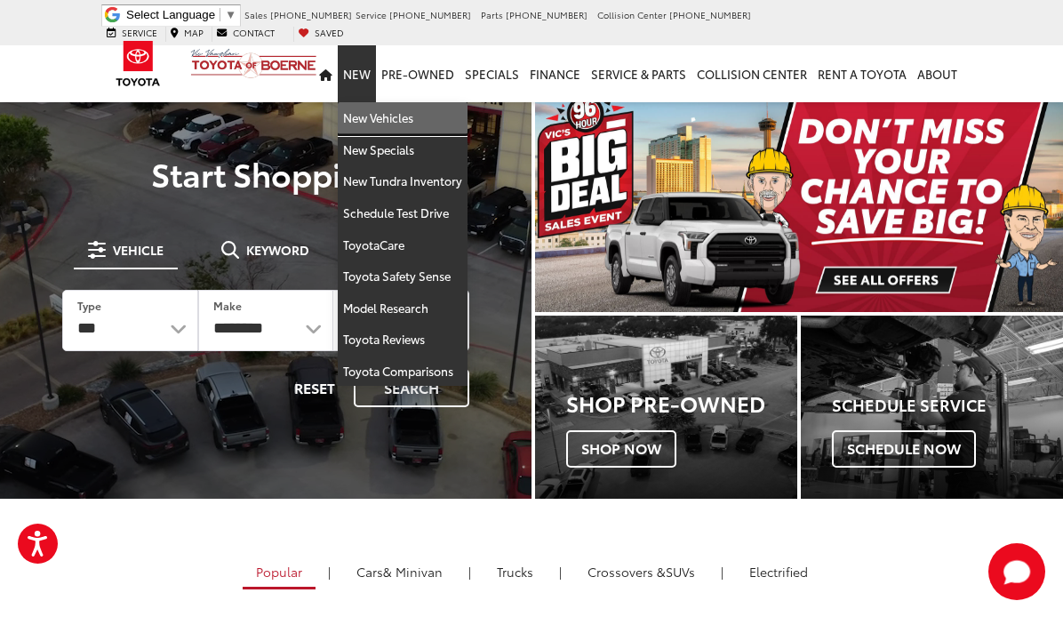
click at [453, 102] on link "New Vehicles" at bounding box center [403, 118] width 130 height 32
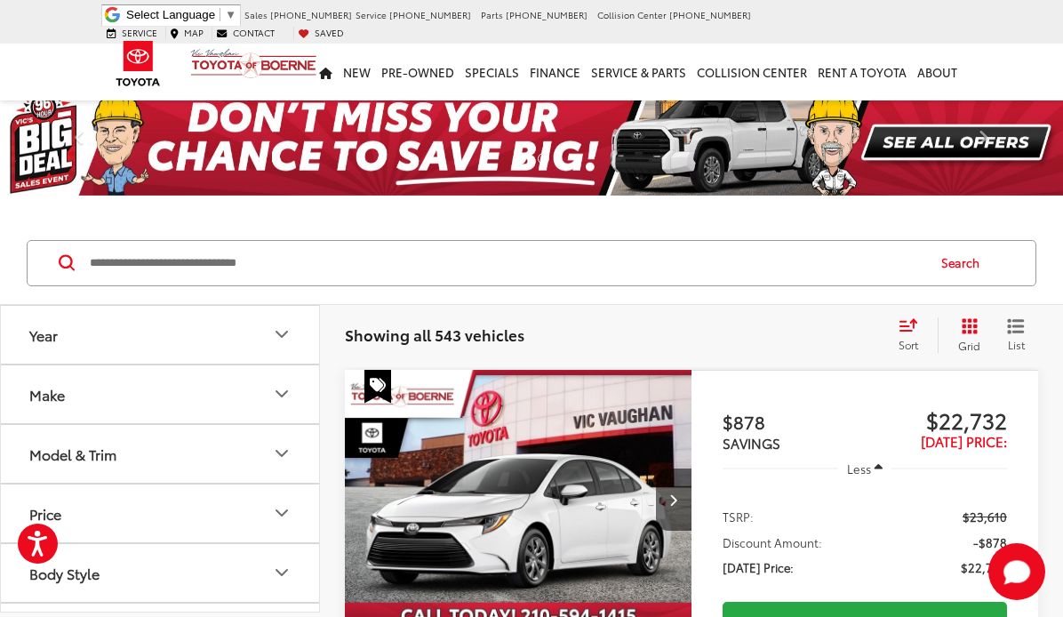
click at [285, 453] on icon "Model & Trim" at bounding box center [281, 453] width 11 height 5
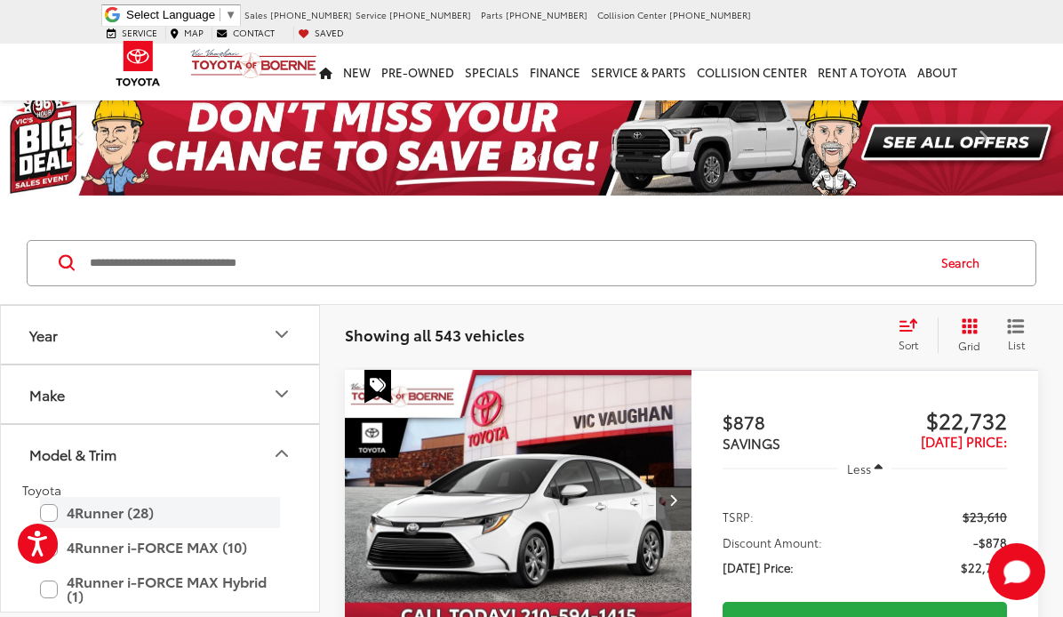
click at [50, 509] on label "4Runner (28)" at bounding box center [160, 512] width 240 height 31
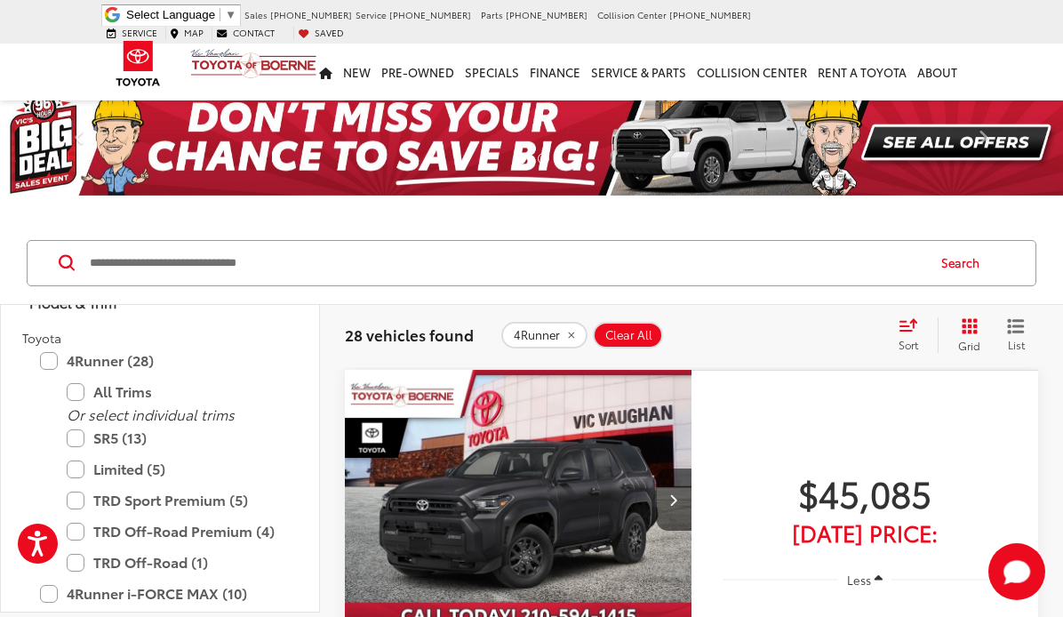
scroll to position [178, 0]
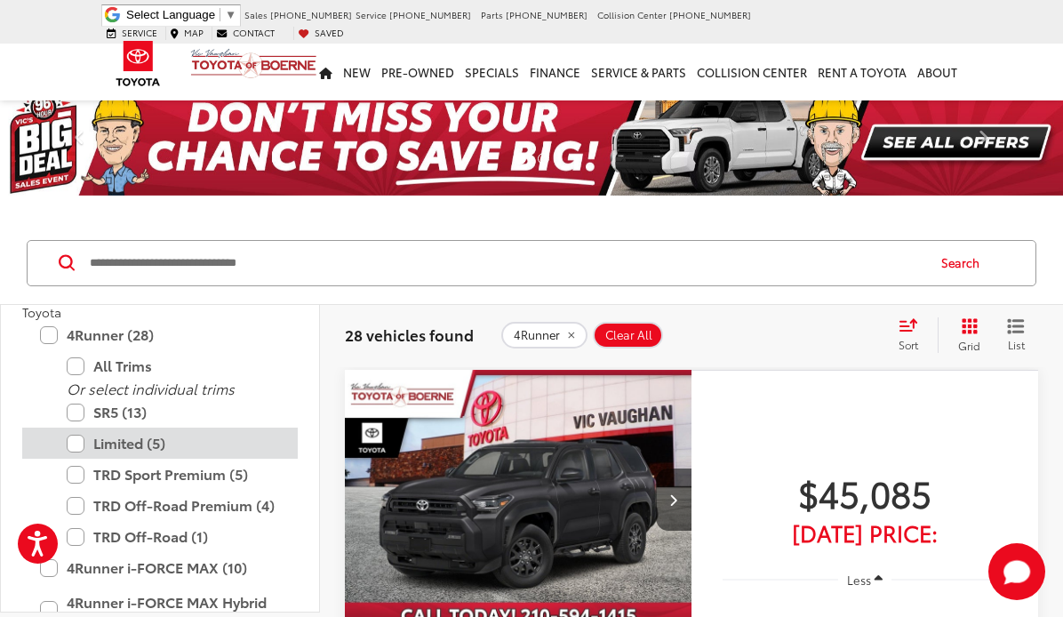
click at [72, 445] on label "Limited (5)" at bounding box center [173, 443] width 213 height 31
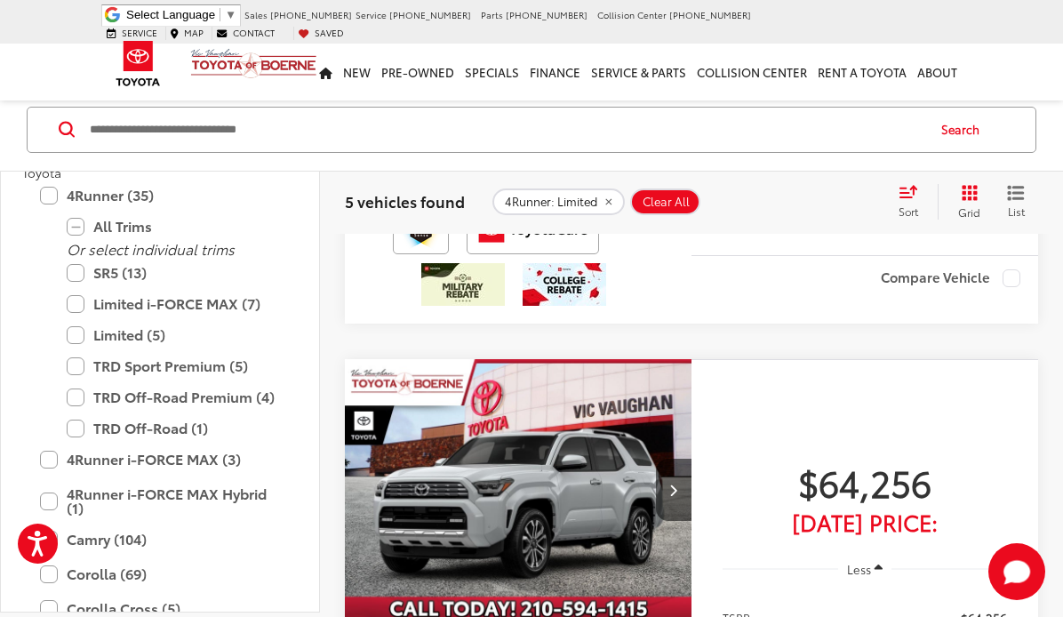
scroll to position [2667, 0]
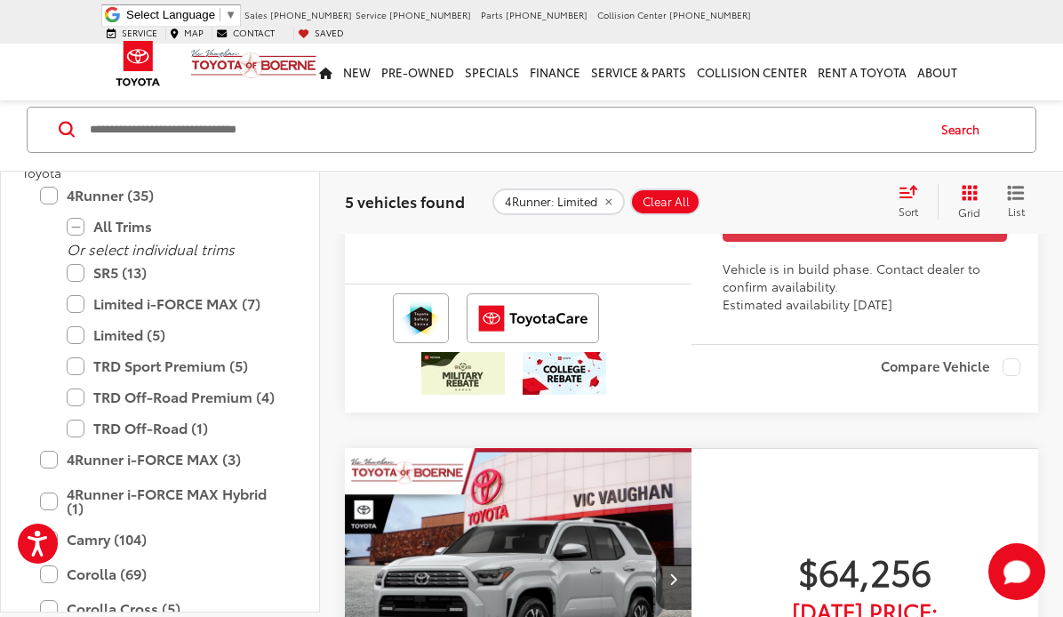
click at [641, 167] on span "Underground" at bounding box center [639, 158] width 18 height 18
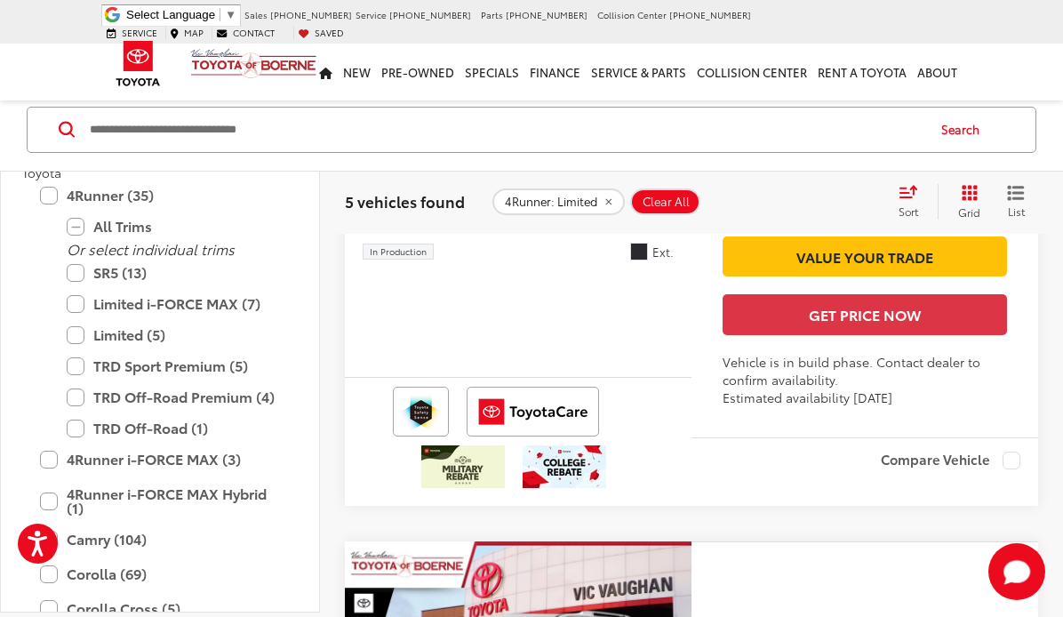
scroll to position [2489, 0]
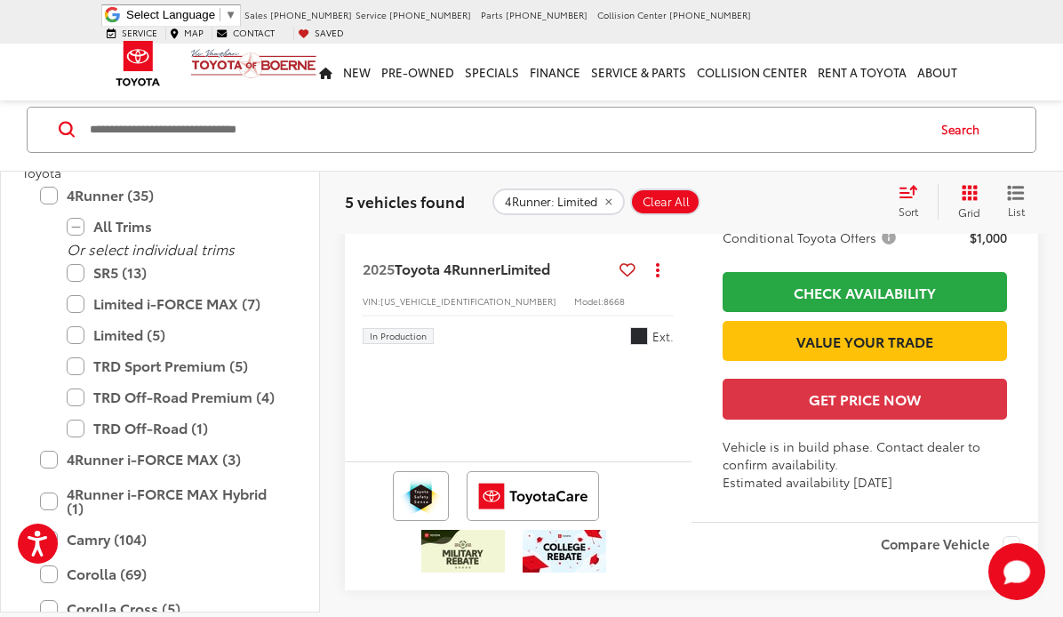
click at [498, 202] on img "2025 Toyota 4Runner Limited 0" at bounding box center [518, 71] width 349 height 262
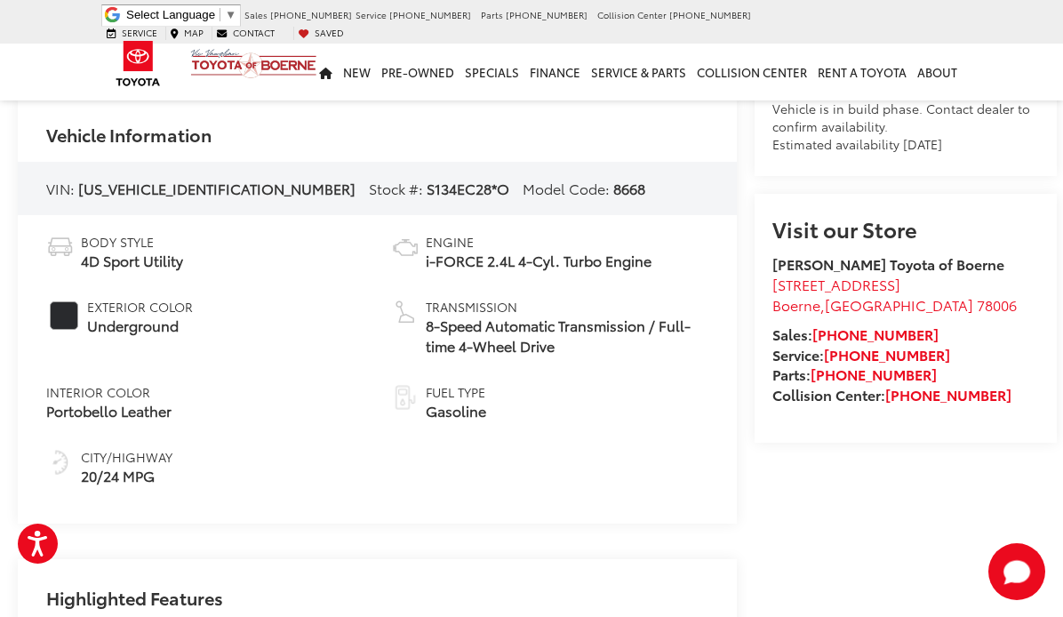
scroll to position [622, 0]
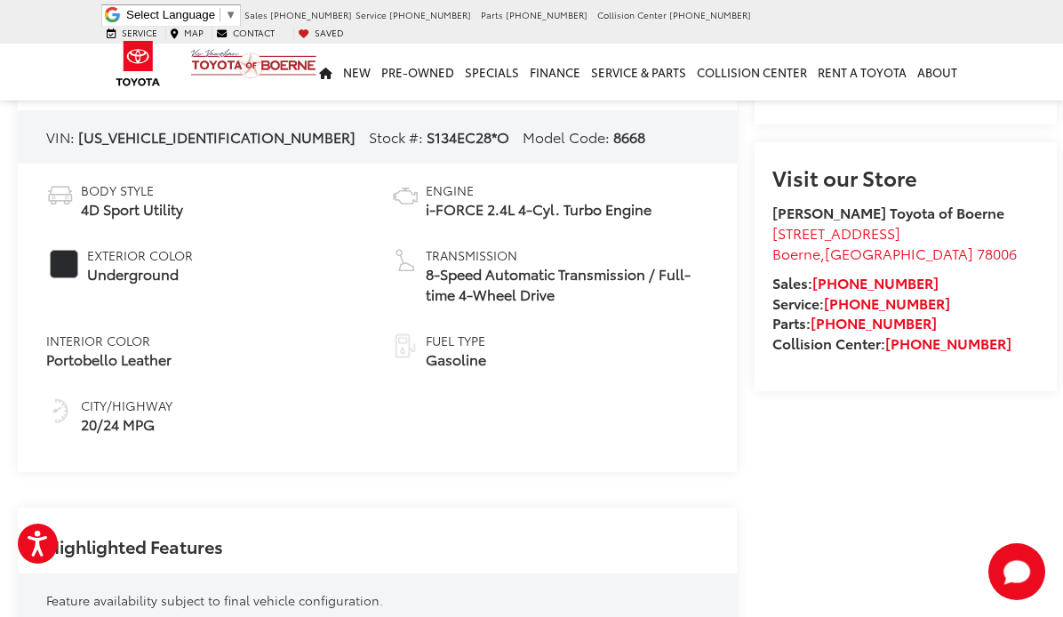
drag, startPoint x: 465, startPoint y: 395, endPoint x: 464, endPoint y: 406, distance: 11.6
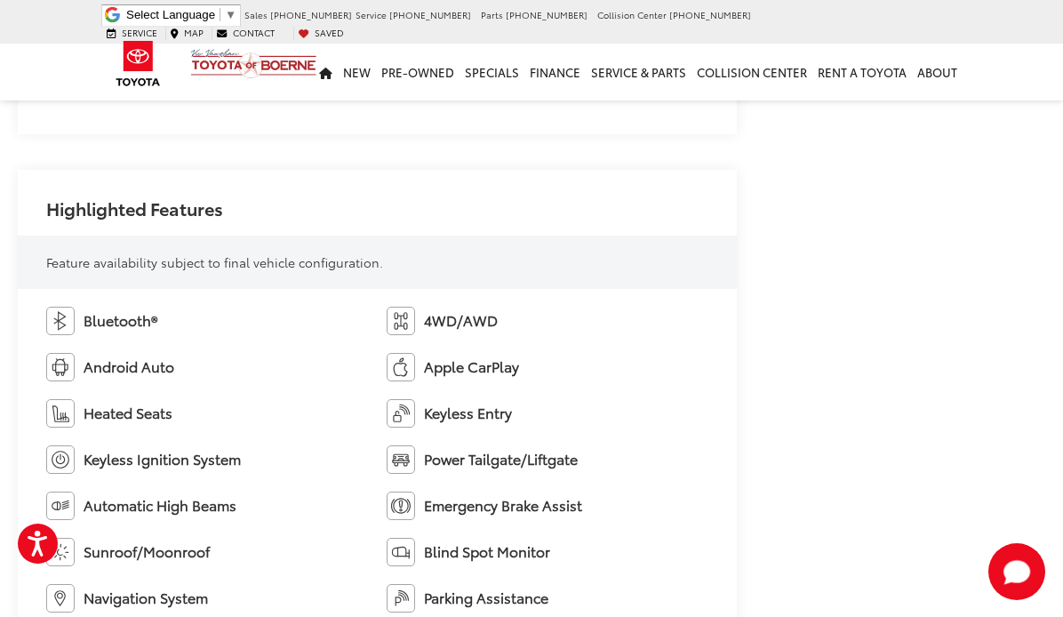
scroll to position [978, 0]
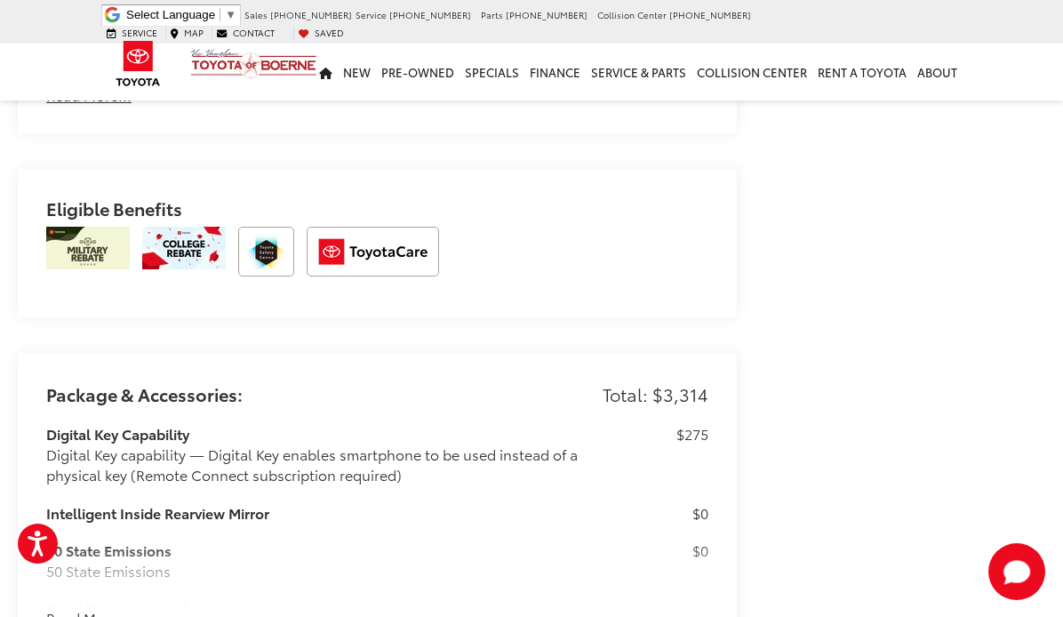
scroll to position [1689, 0]
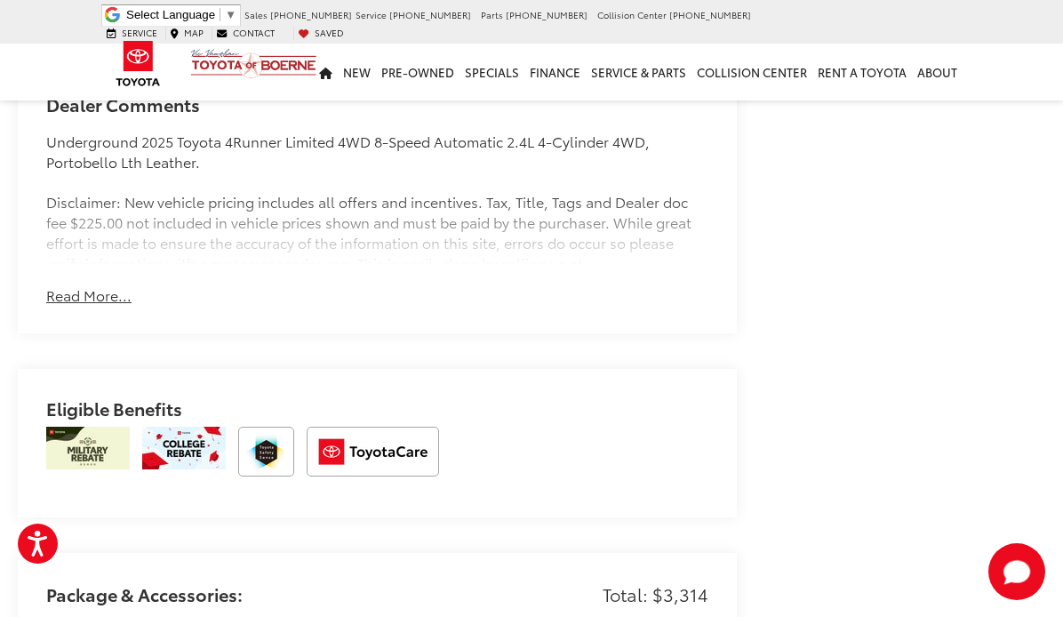
scroll to position [1511, 0]
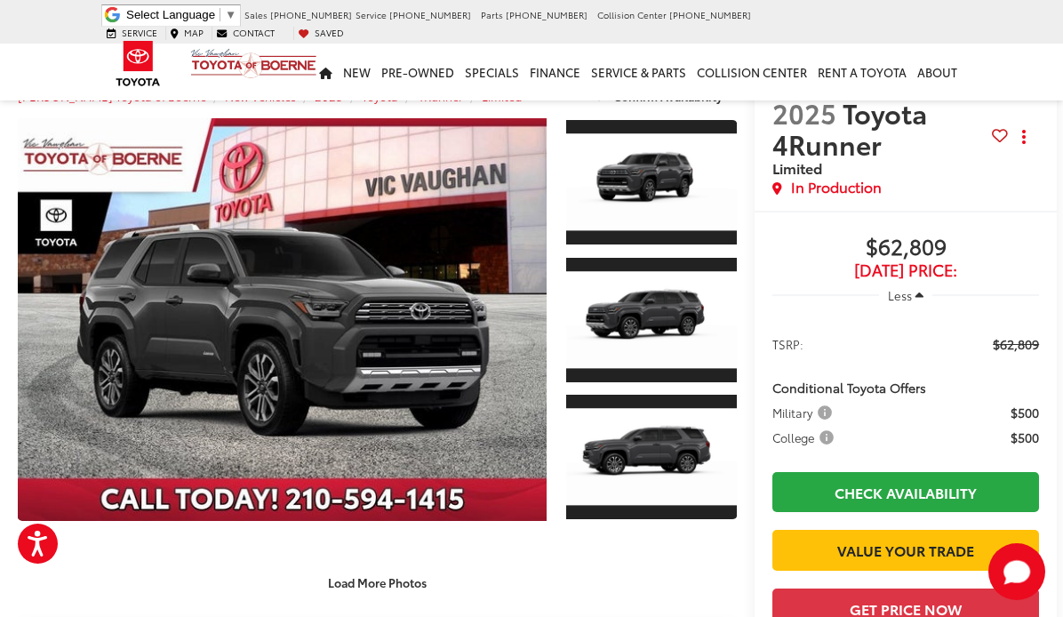
scroll to position [0, 0]
